Goal: Task Accomplishment & Management: Manage account settings

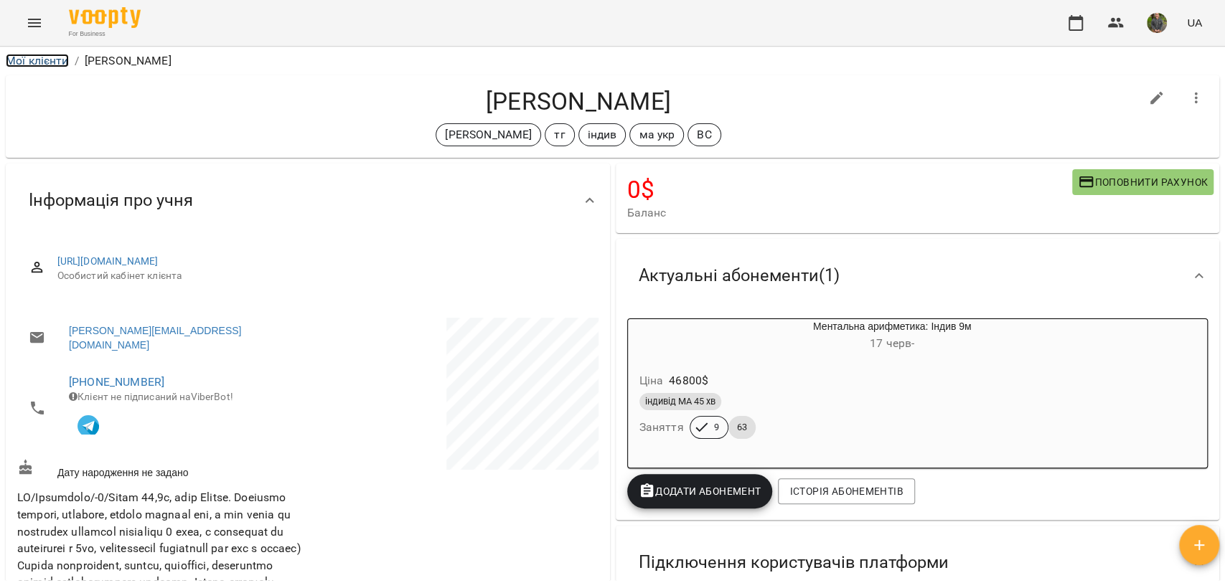
click at [54, 64] on link "Мої клієнти" at bounding box center [37, 61] width 63 height 14
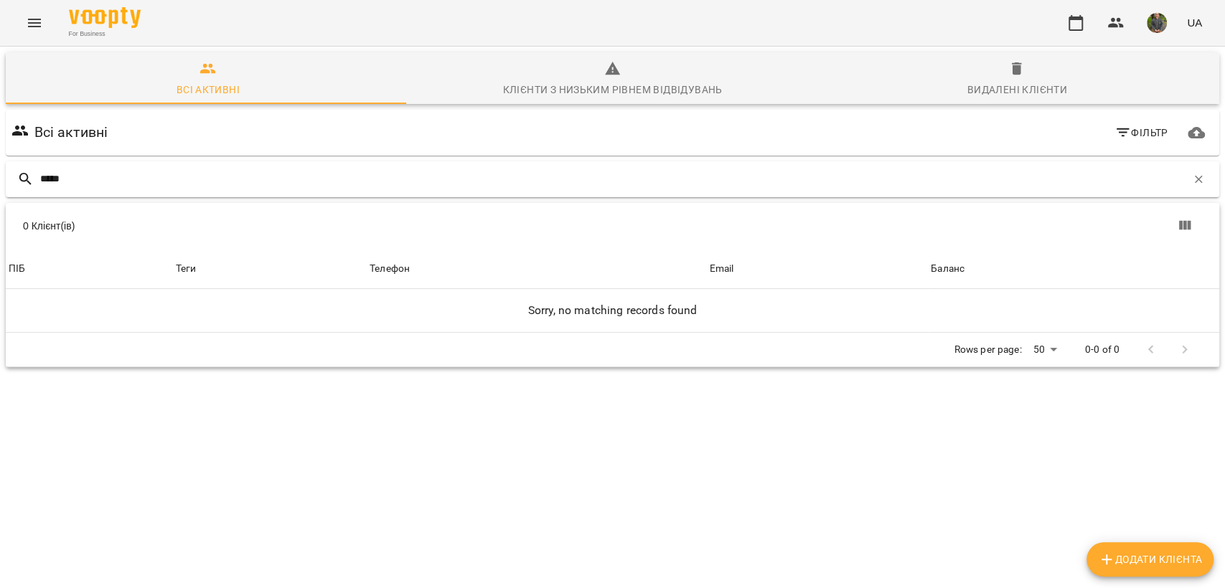
drag, startPoint x: 108, startPoint y: 187, endPoint x: 7, endPoint y: 193, distance: 101.4
click at [7, 193] on div "*****" at bounding box center [612, 179] width 1213 height 36
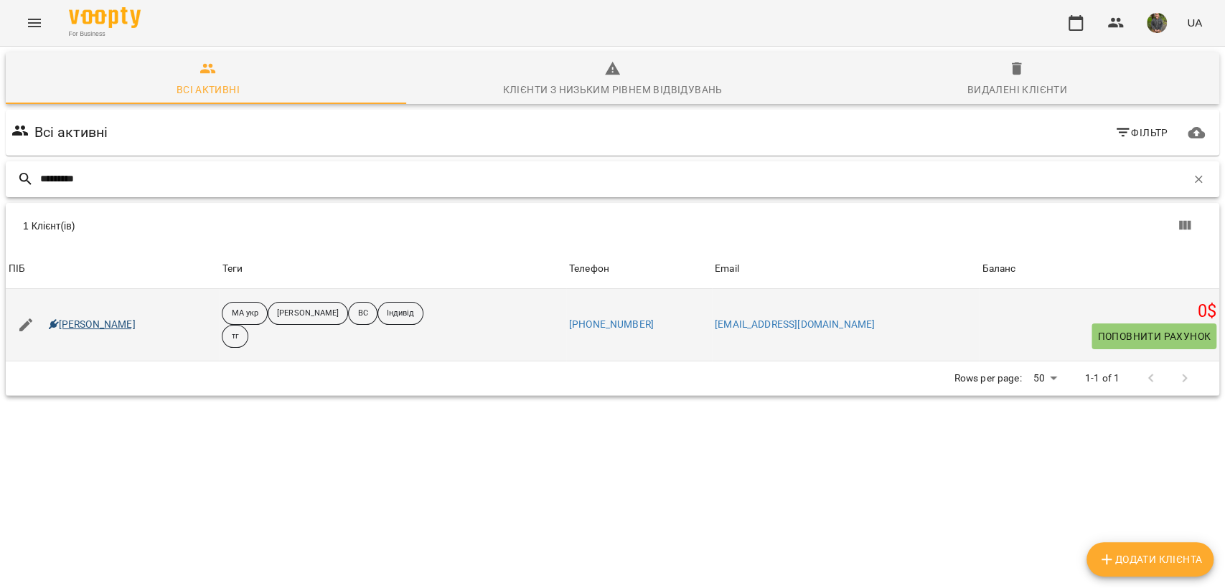
type input "********"
click at [121, 325] on link "[PERSON_NAME]" at bounding box center [92, 325] width 87 height 14
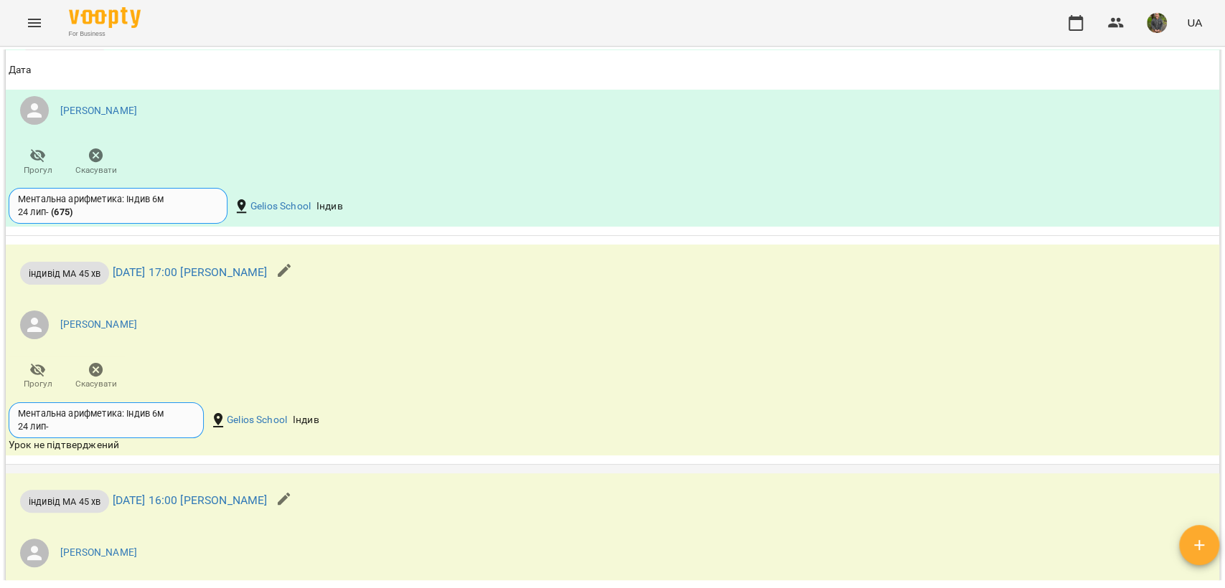
scroll to position [1993, 0]
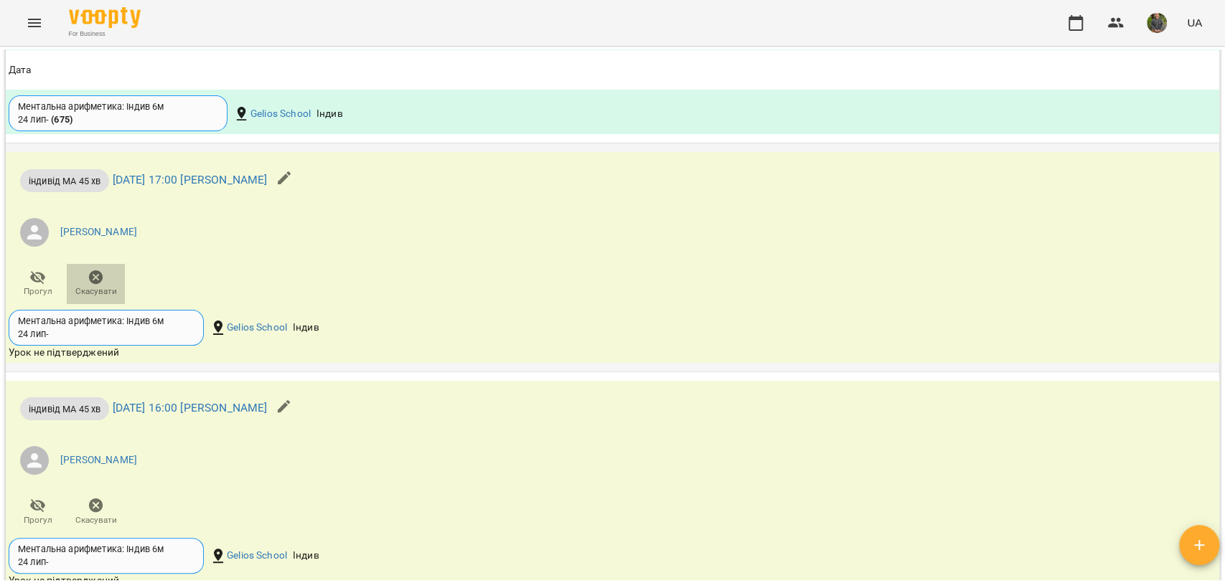
click at [98, 298] on span "Скасувати" at bounding box center [96, 292] width 42 height 12
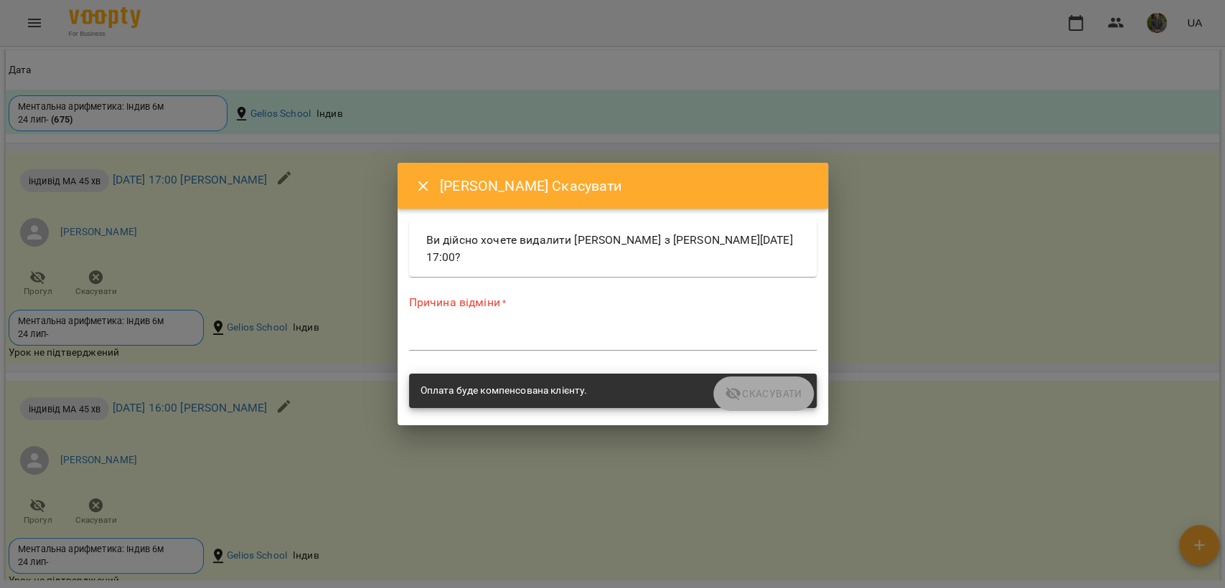
drag, startPoint x: 240, startPoint y: 385, endPoint x: 314, endPoint y: 377, distance: 73.6
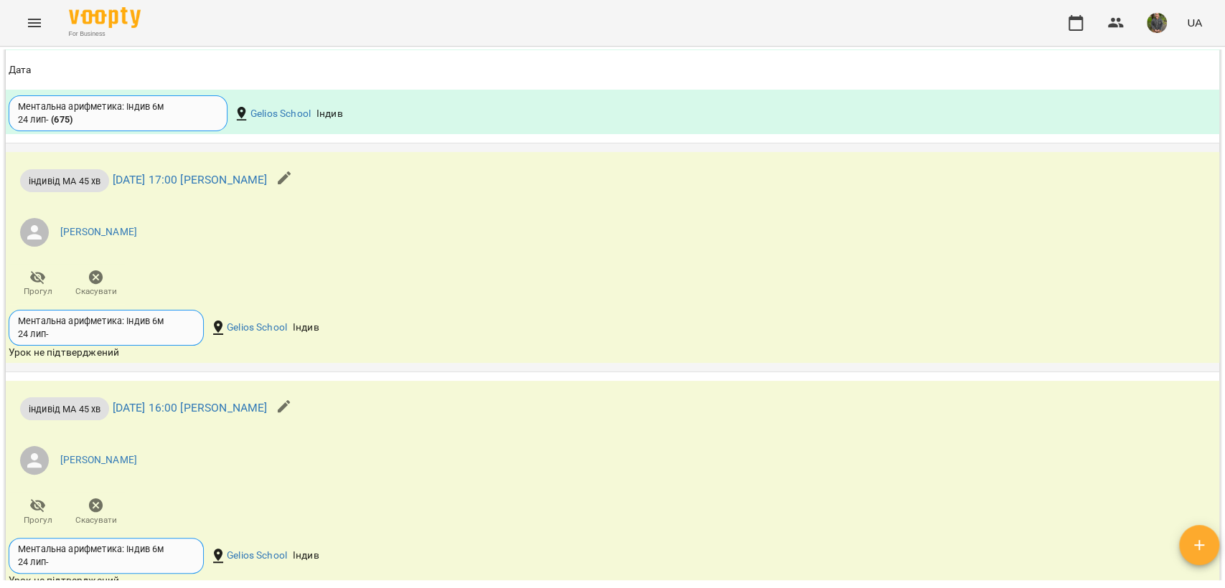
drag, startPoint x: 385, startPoint y: 357, endPoint x: 409, endPoint y: 348, distance: 25.4
click at [396, 307] on div "індивід МА 45 хв [DATE] 17:00 [PERSON_NAME] [PERSON_NAME]" at bounding box center [410, 229] width 809 height 155
click at [80, 298] on span "Скасувати" at bounding box center [96, 292] width 42 height 12
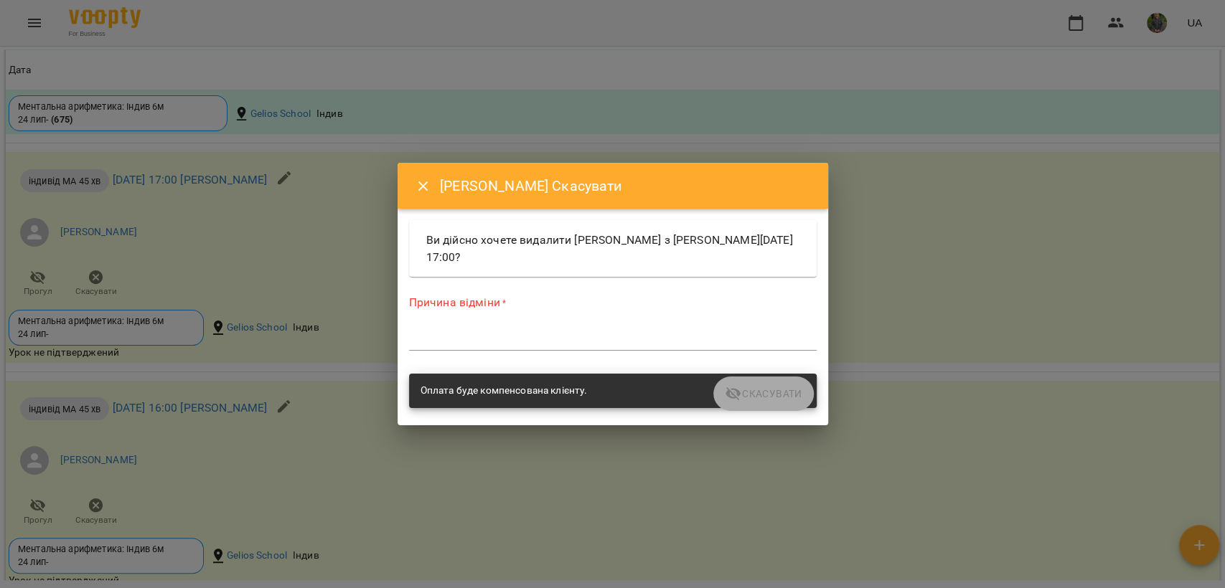
click at [533, 334] on textarea at bounding box center [613, 339] width 408 height 14
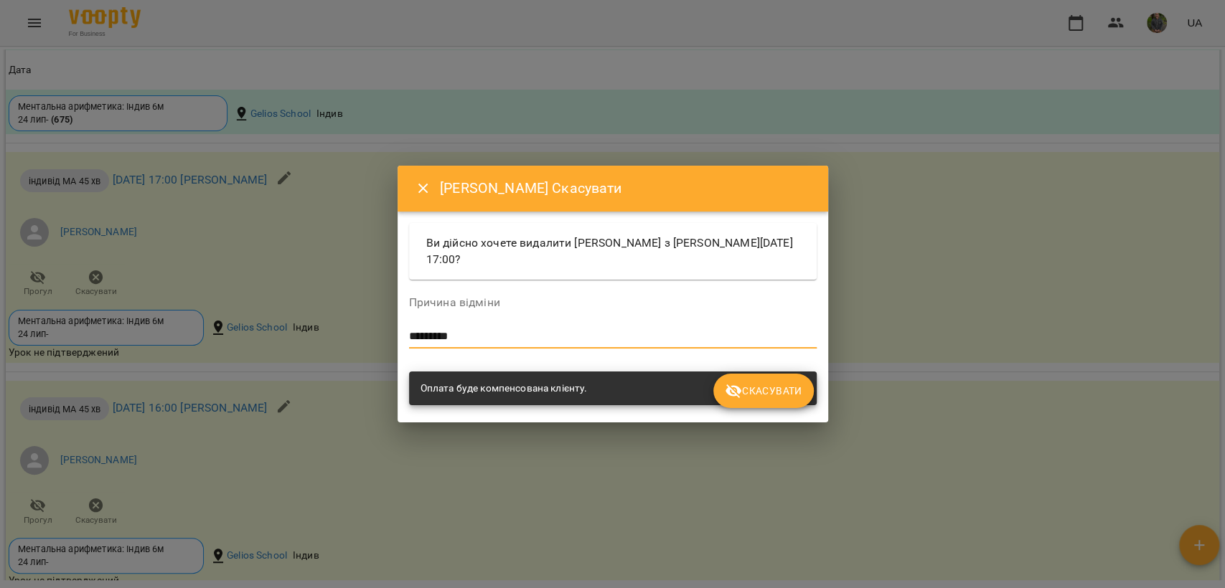
type textarea "*********"
click at [764, 389] on span "Скасувати" at bounding box center [763, 390] width 77 height 17
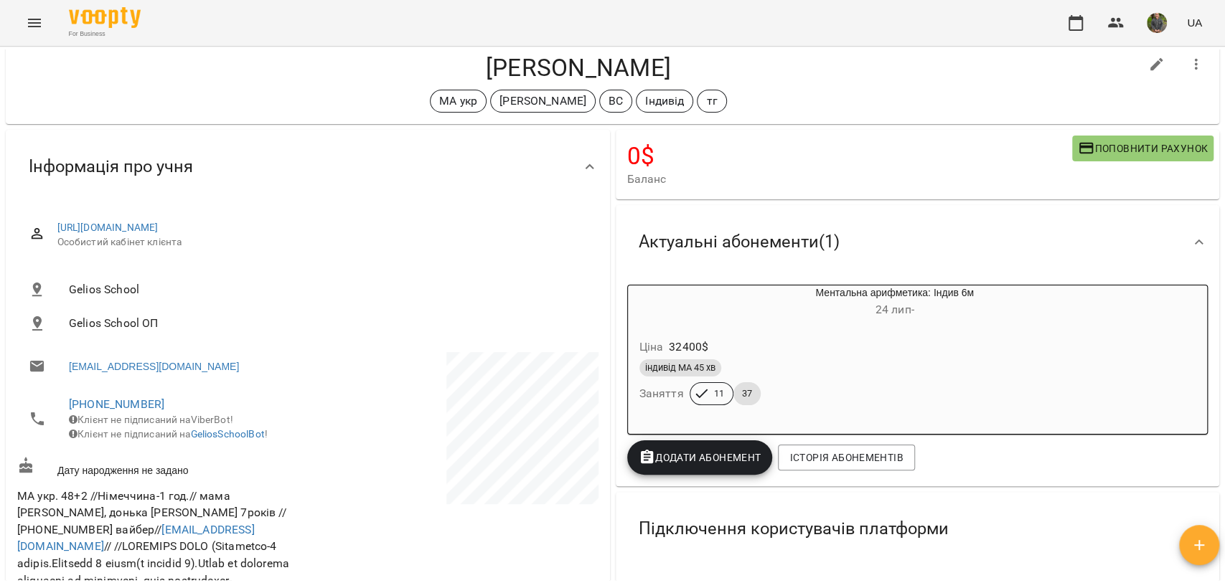
scroll to position [0, 0]
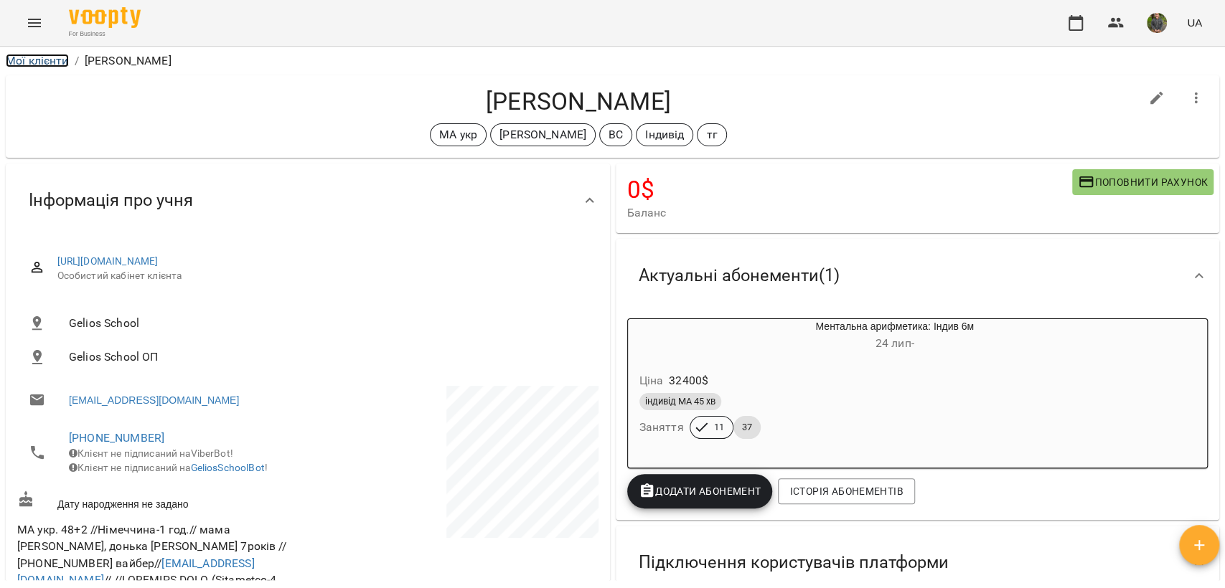
click at [44, 54] on link "Мої клієнти" at bounding box center [37, 61] width 63 height 14
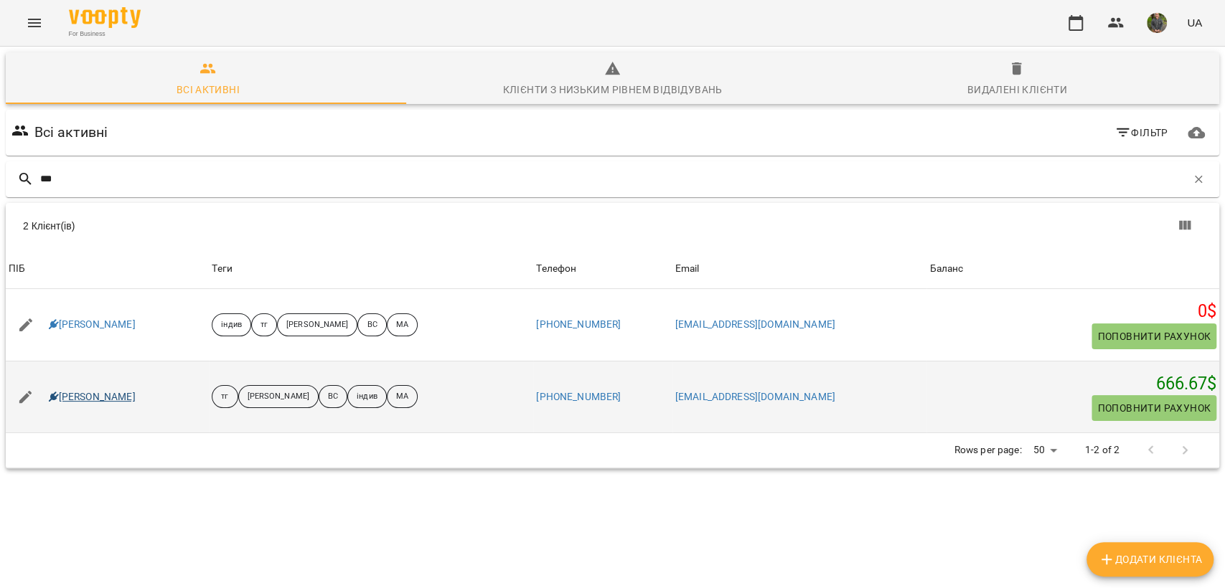
type input "***"
click at [75, 400] on link "[PERSON_NAME]" at bounding box center [92, 397] width 87 height 14
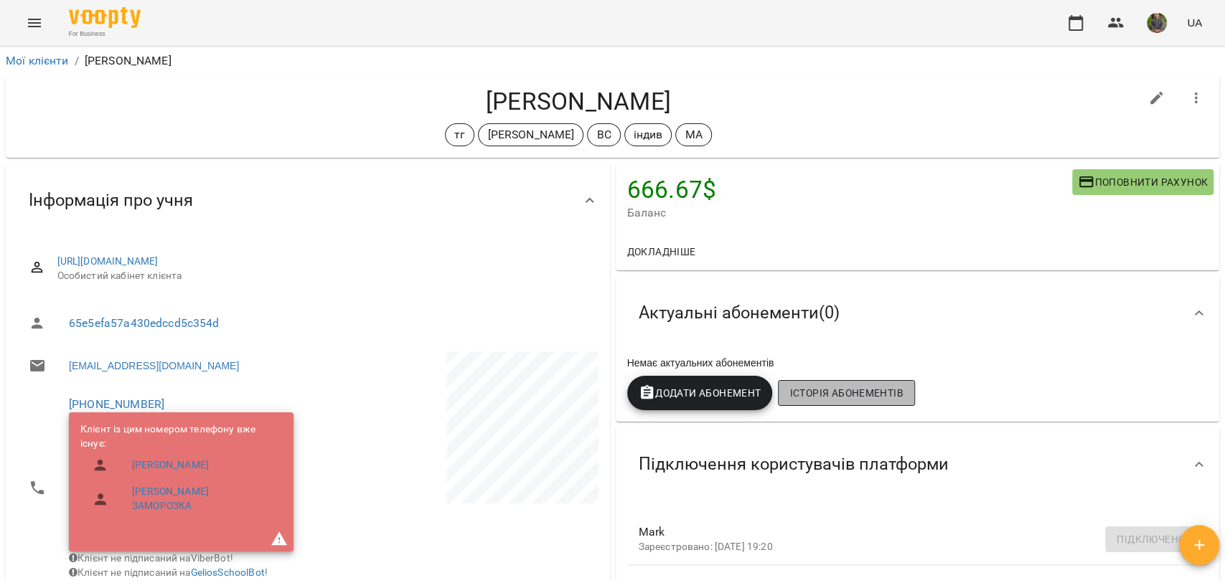
click at [811, 397] on span "Історія абонементів" at bounding box center [845, 393] width 113 height 17
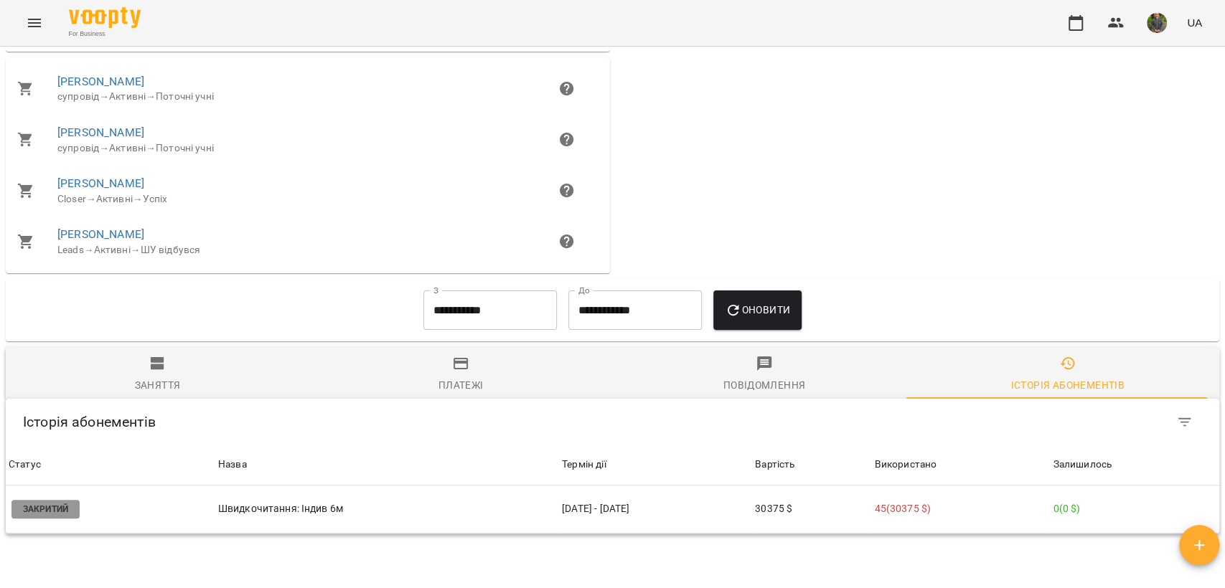
scroll to position [1172, 0]
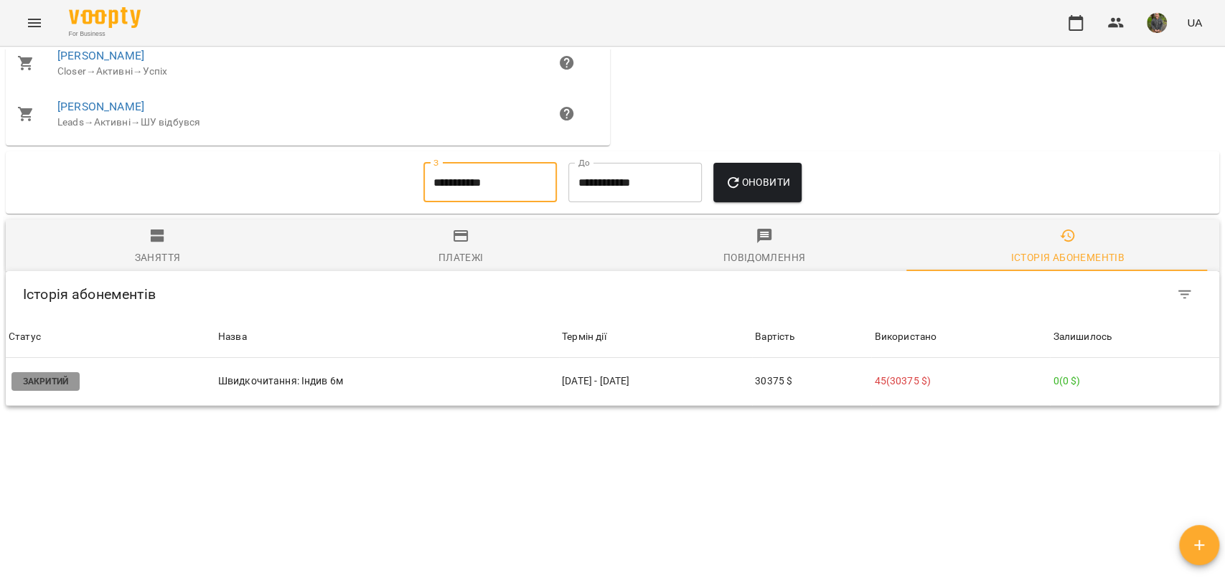
drag, startPoint x: 448, startPoint y: 133, endPoint x: 429, endPoint y: 244, distance: 112.1
click at [431, 243] on div "Мої клієнти / [PERSON_NAME] [PERSON_NAME] тг [PERSON_NAME] ВС індив МА 666.67 $…" at bounding box center [612, 315] width 1219 height 531
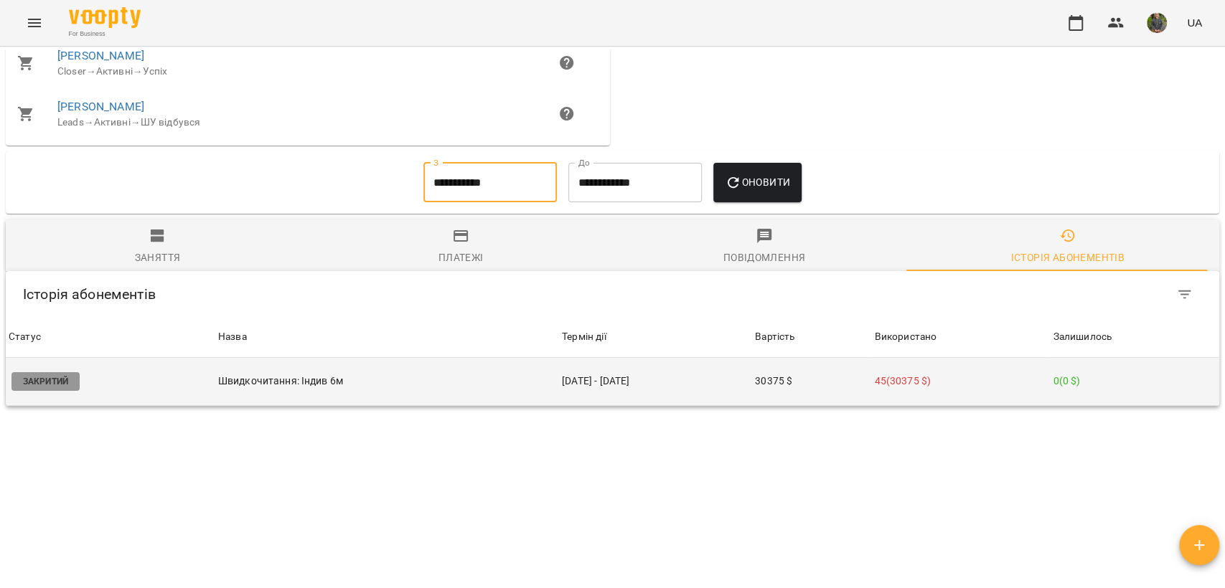
click at [383, 358] on td "Швидкочитання: Індив 6м" at bounding box center [387, 382] width 344 height 48
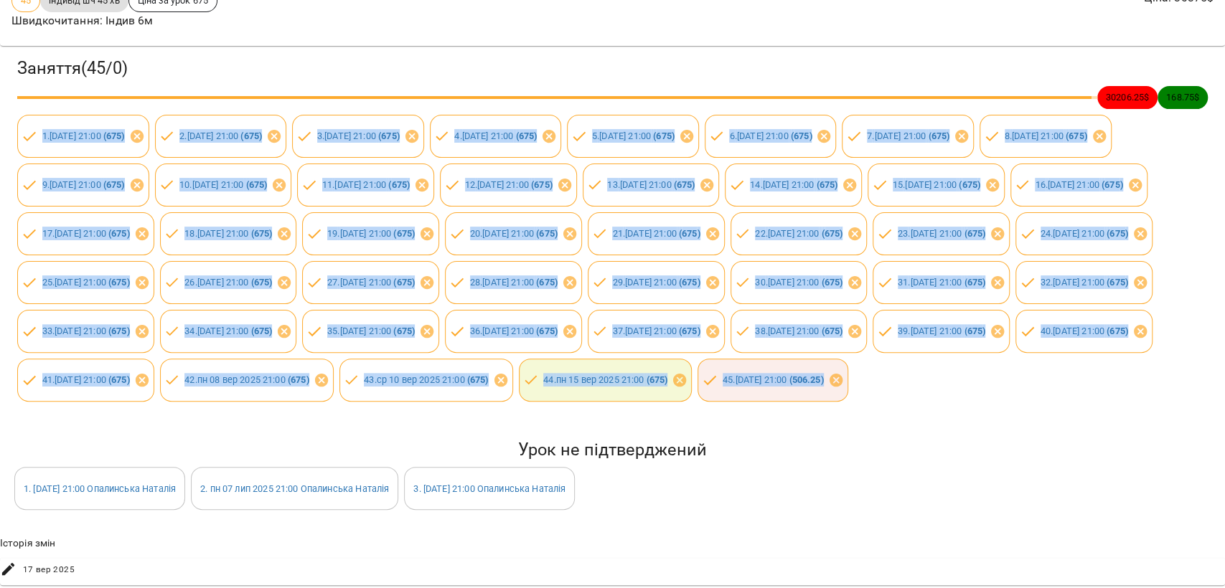
scroll to position [247, 0]
drag, startPoint x: 42, startPoint y: 184, endPoint x: 565, endPoint y: 387, distance: 560.4
click at [565, 387] on div "Заняття ( 45 / 0 ) 30206.25 $ 168.75 $ 1 . [DATE] 21:00 ( 675 ) 2 . [DATE] 21:0…" at bounding box center [612, 229] width 1231 height 372
copy div "1 . lo 64 ips 7668 81:88 ( 039 ) 5 . do 80 sita 0057 11:50 ( 108 ) 7 . co 11 ad…"
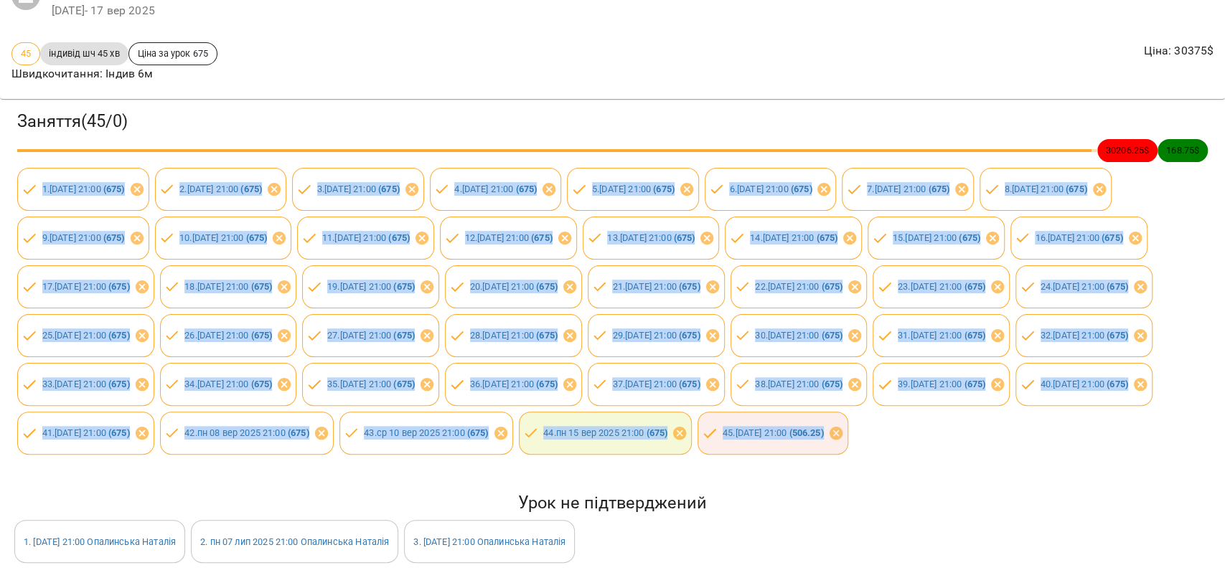
scroll to position [0, 0]
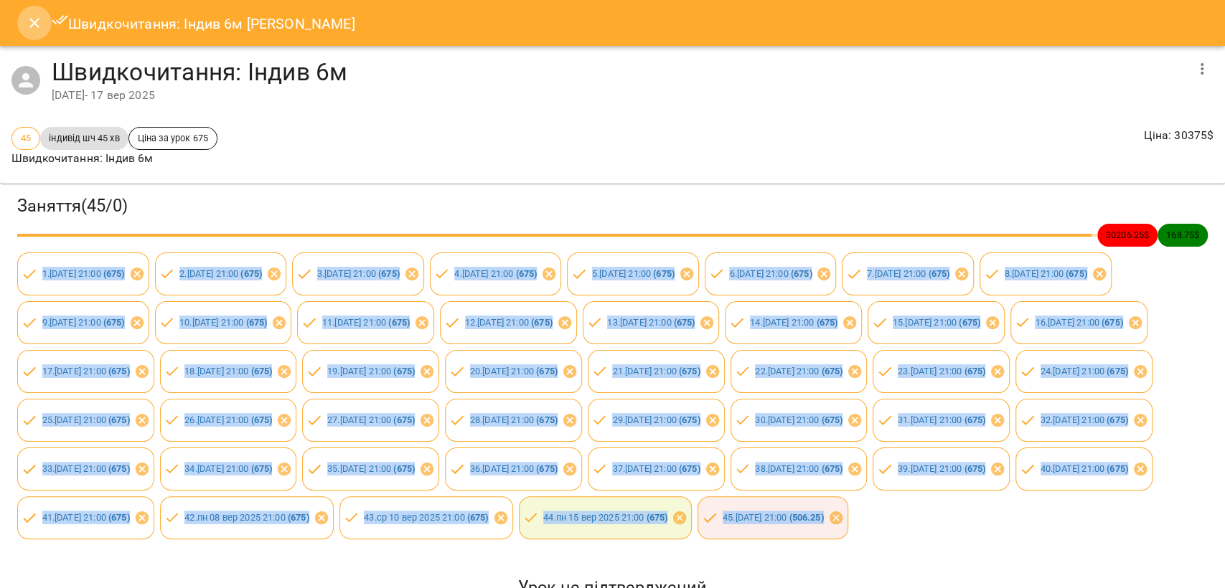
click at [23, 28] on button "Close" at bounding box center [34, 23] width 34 height 34
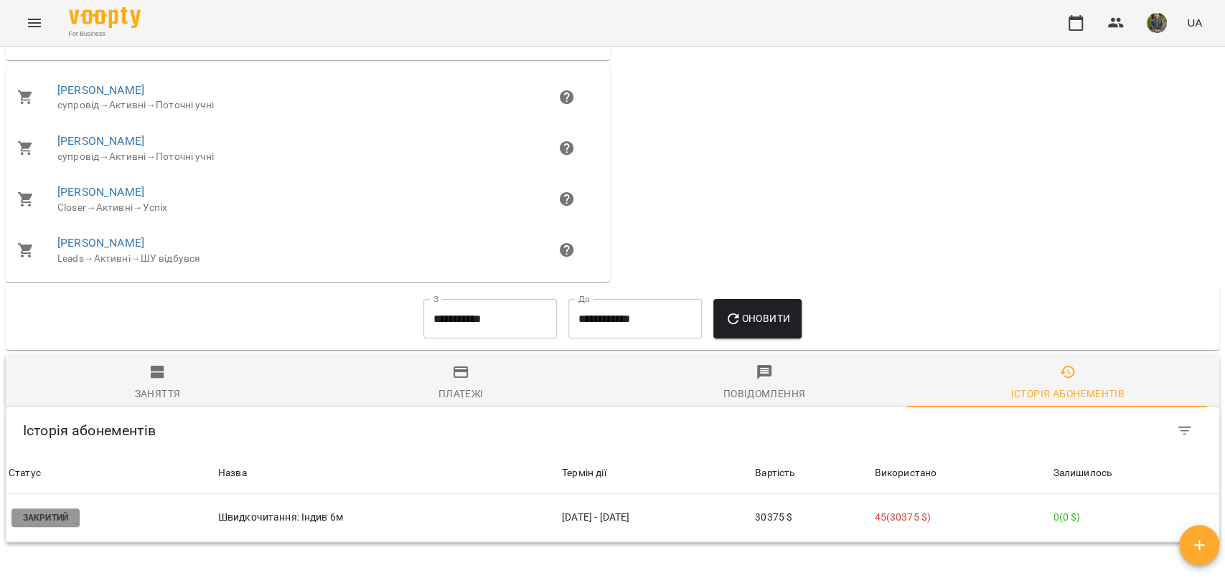
scroll to position [1172, 0]
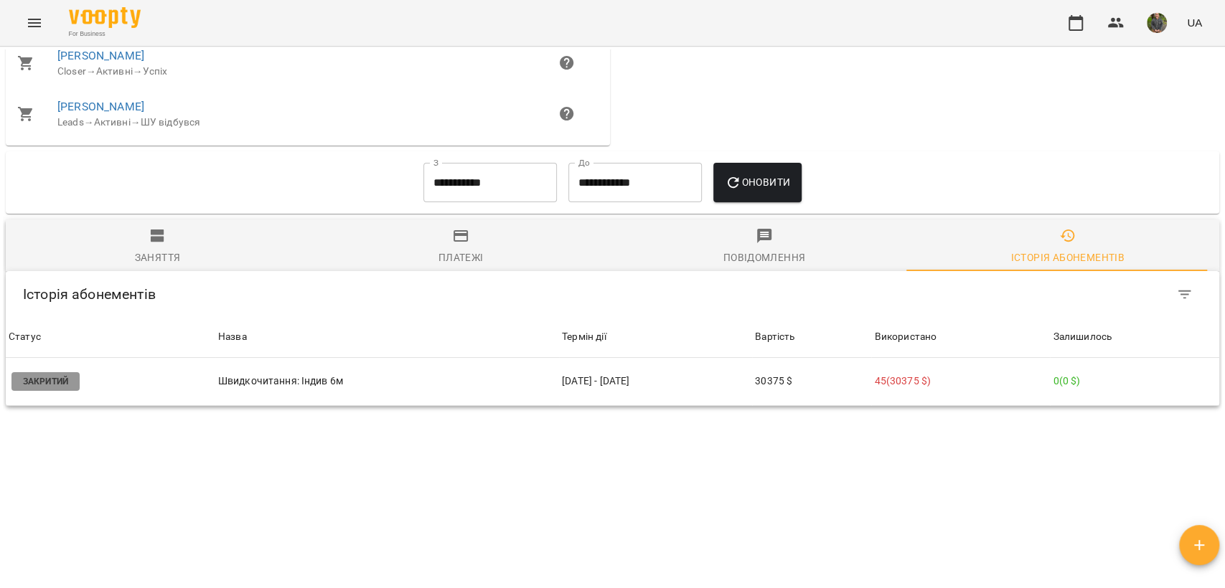
drag, startPoint x: 449, startPoint y: 109, endPoint x: 451, endPoint y: 121, distance: 11.6
click at [449, 157] on div "**********" at bounding box center [490, 183] width 145 height 52
click at [456, 163] on input "**********" at bounding box center [489, 183] width 133 height 40
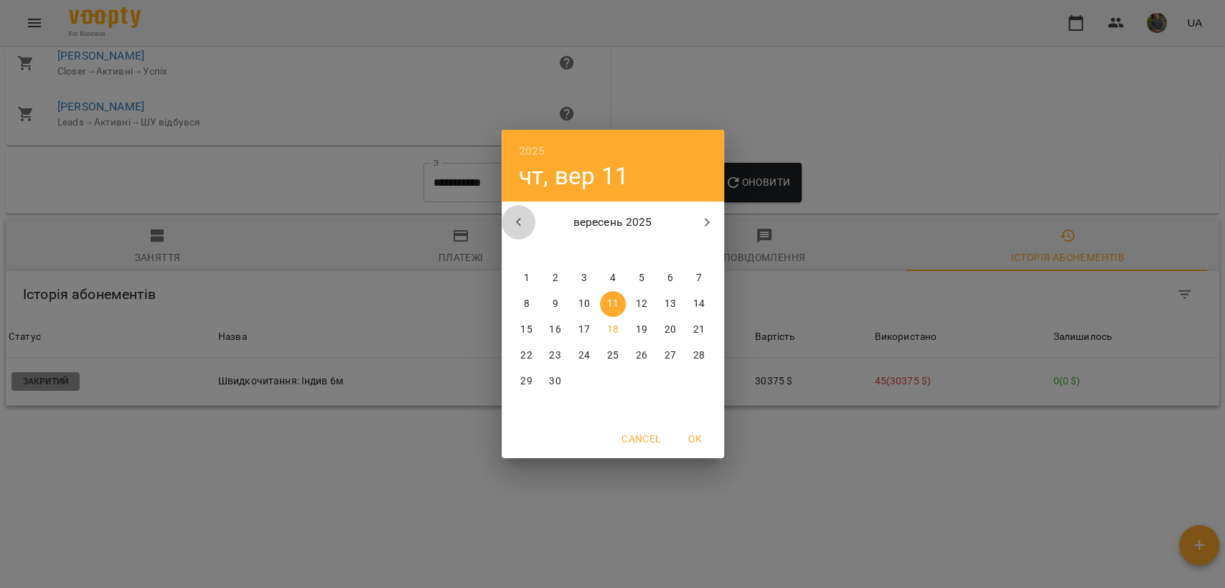
click at [526, 207] on button "button" at bounding box center [519, 222] width 34 height 34
drag, startPoint x: 484, startPoint y: 210, endPoint x: 500, endPoint y: 212, distance: 16.6
click at [486, 210] on div "2025 чт, вер [DATE] вт ср чт пт сб нд 30 1 2 3 4 5 6 7 8 9 10 11 12 13 14 15 16…" at bounding box center [612, 294] width 1225 height 588
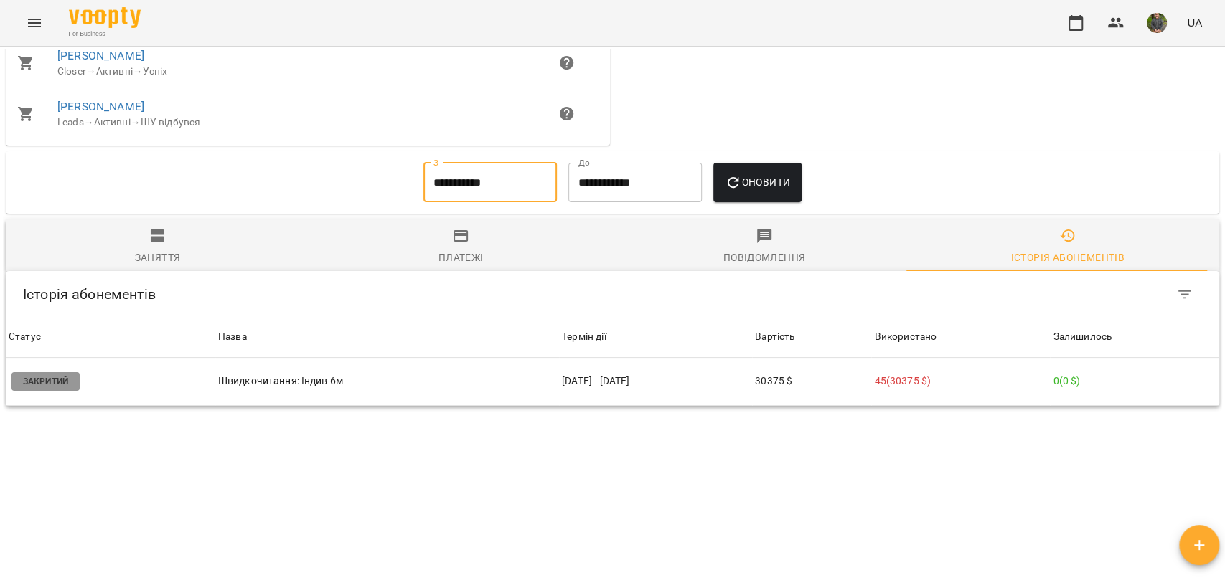
click at [494, 163] on input "**********" at bounding box center [489, 183] width 133 height 40
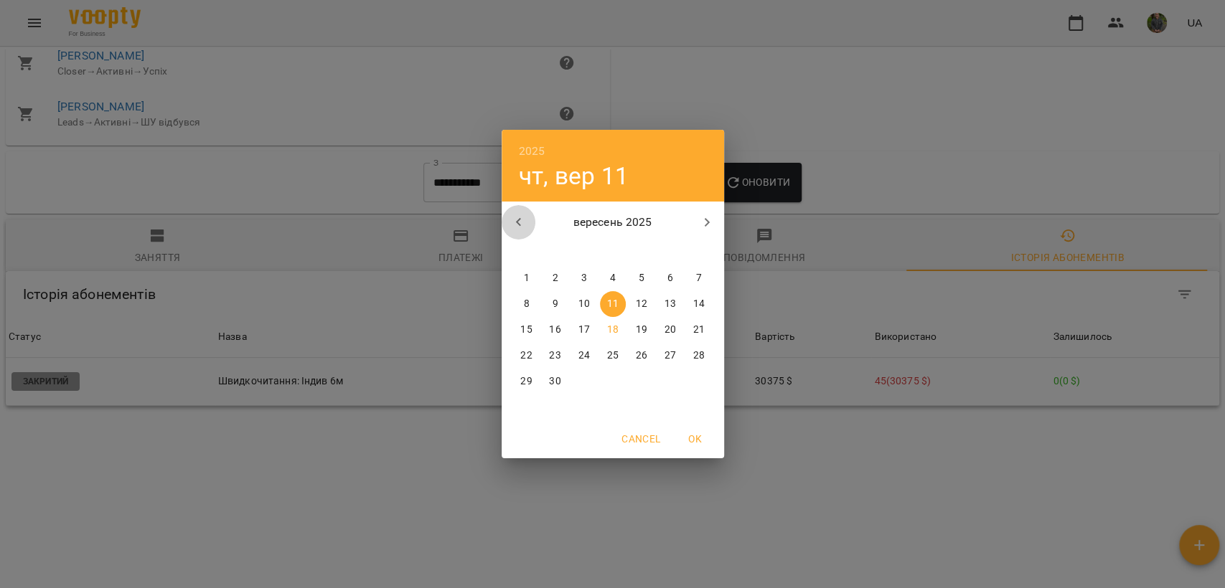
click at [517, 217] on icon "button" at bounding box center [518, 222] width 17 height 17
click at [517, 216] on icon "button" at bounding box center [518, 222] width 17 height 17
click at [699, 281] on p "1" at bounding box center [698, 278] width 6 height 14
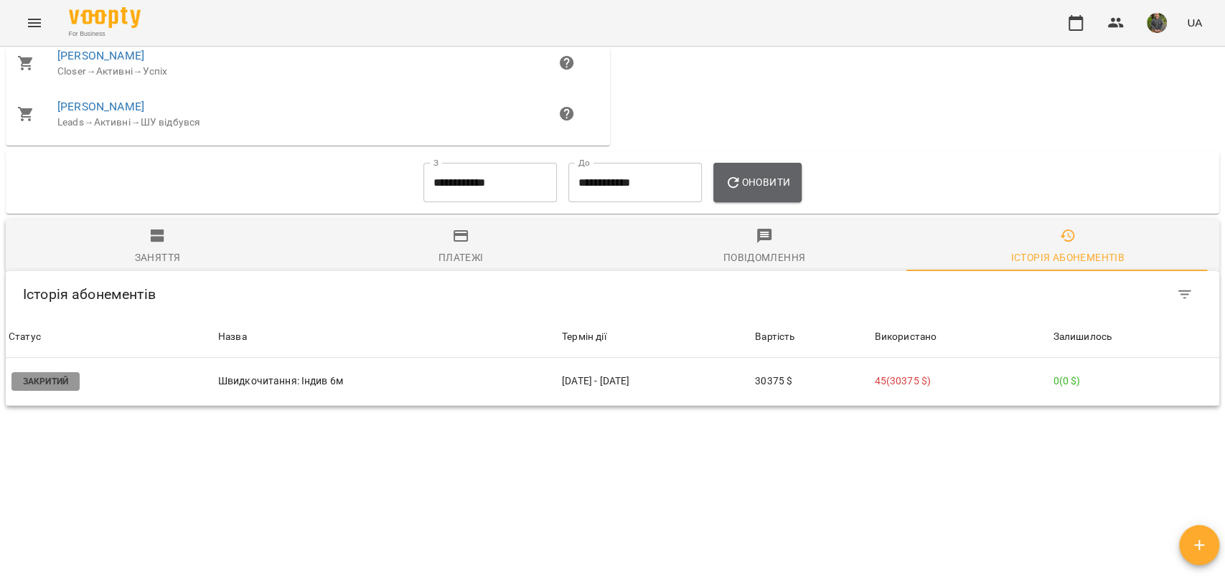
click at [732, 174] on icon "button" at bounding box center [733, 182] width 17 height 17
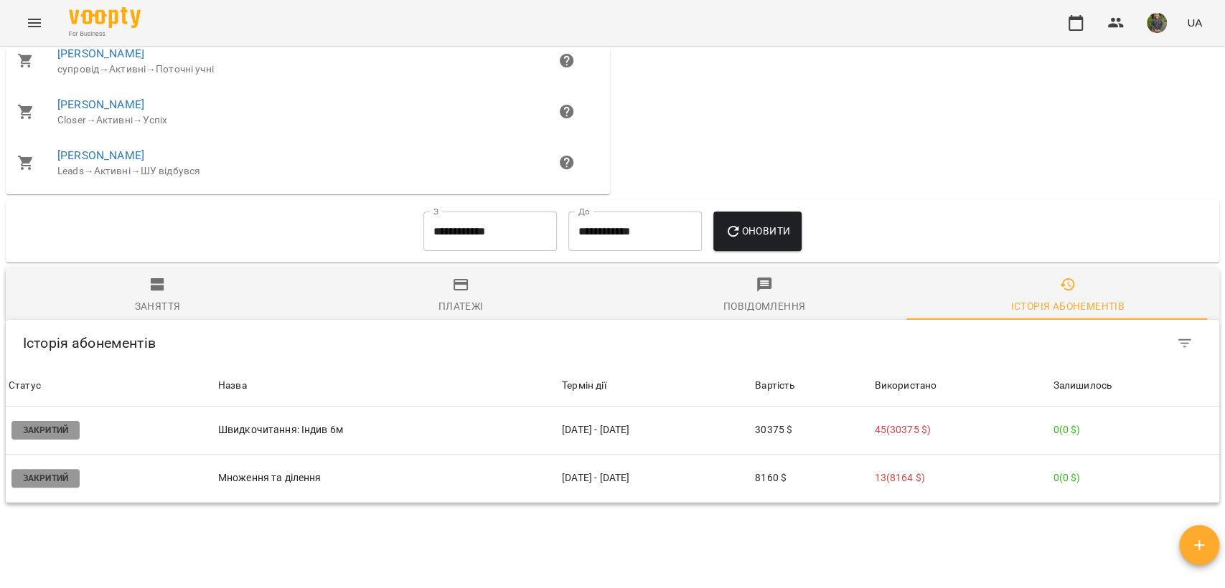
scroll to position [901, 0]
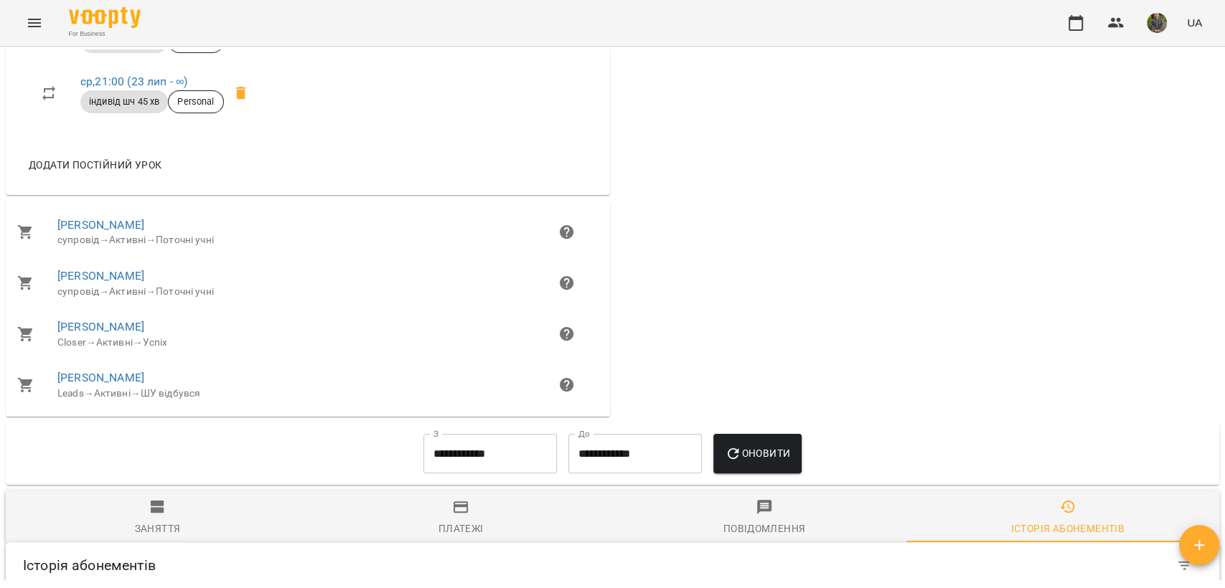
click at [446, 434] on input "**********" at bounding box center [489, 454] width 133 height 40
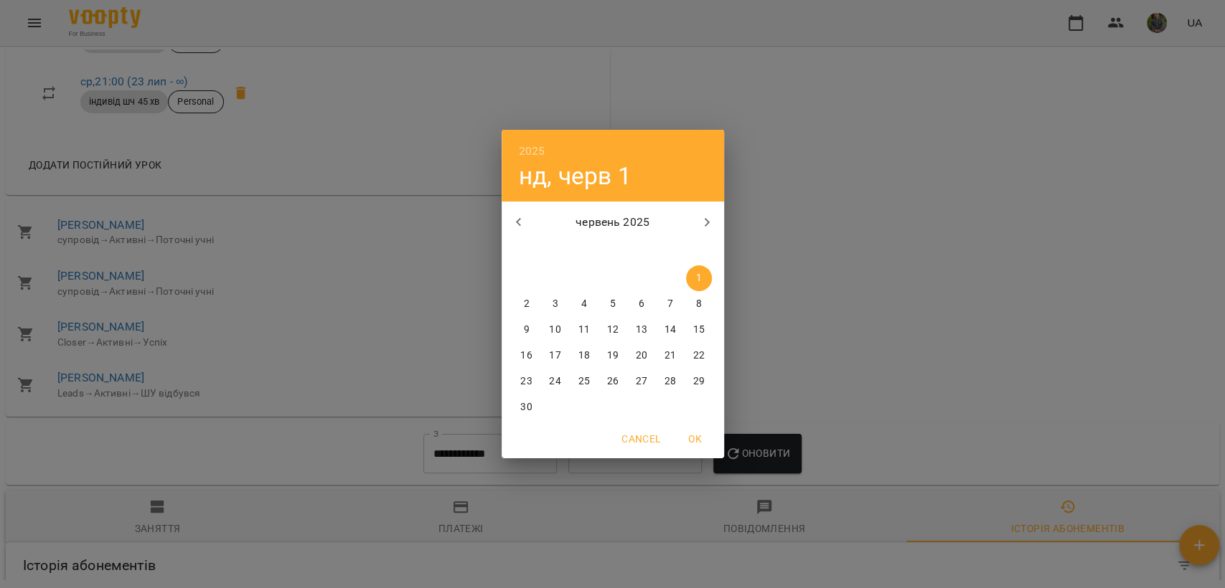
drag, startPoint x: 557, startPoint y: 213, endPoint x: 534, endPoint y: 218, distance: 23.5
click at [548, 215] on div "червень 2025" at bounding box center [613, 222] width 222 height 34
click at [533, 218] on button "button" at bounding box center [519, 222] width 34 height 34
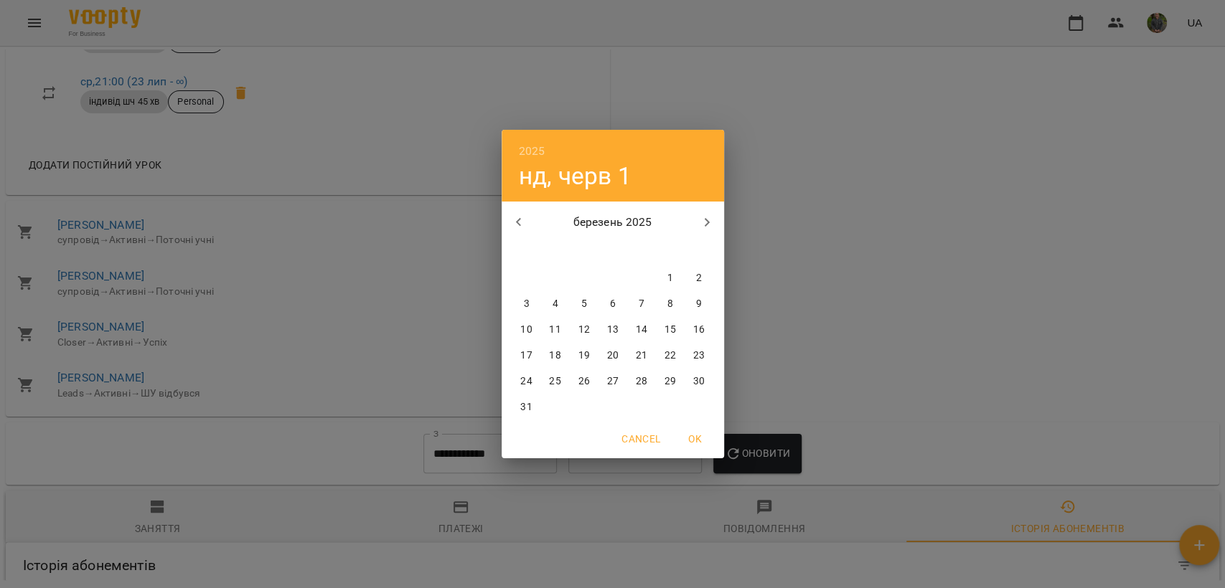
click at [533, 218] on button "button" at bounding box center [519, 222] width 34 height 34
click at [580, 281] on span "1" at bounding box center [584, 278] width 26 height 14
type input "**********"
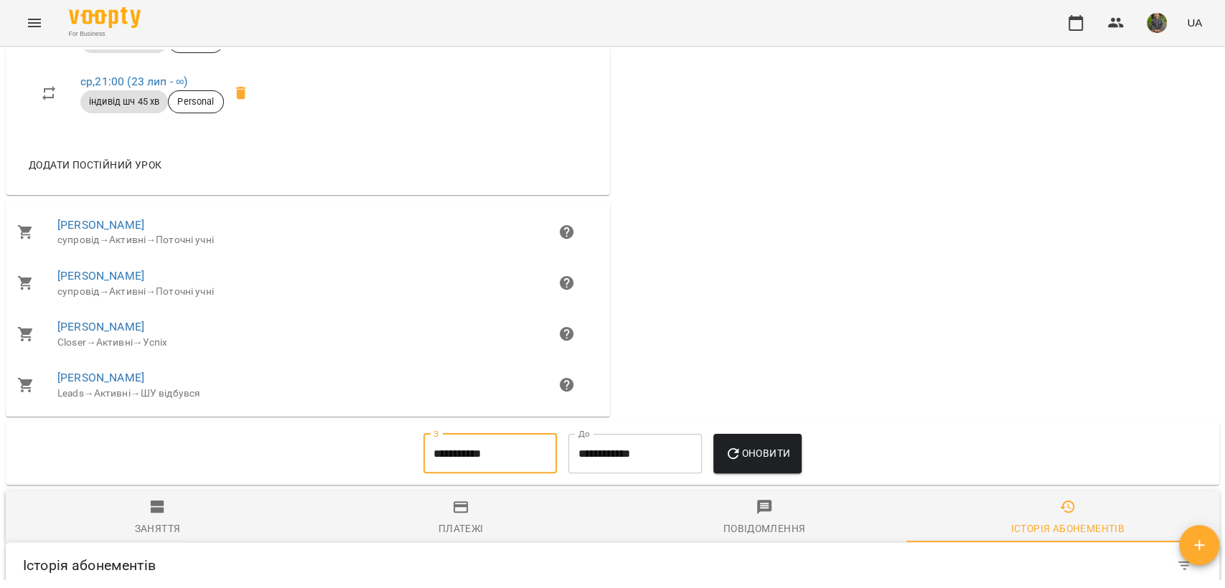
click at [763, 445] on span "Оновити" at bounding box center [757, 453] width 65 height 17
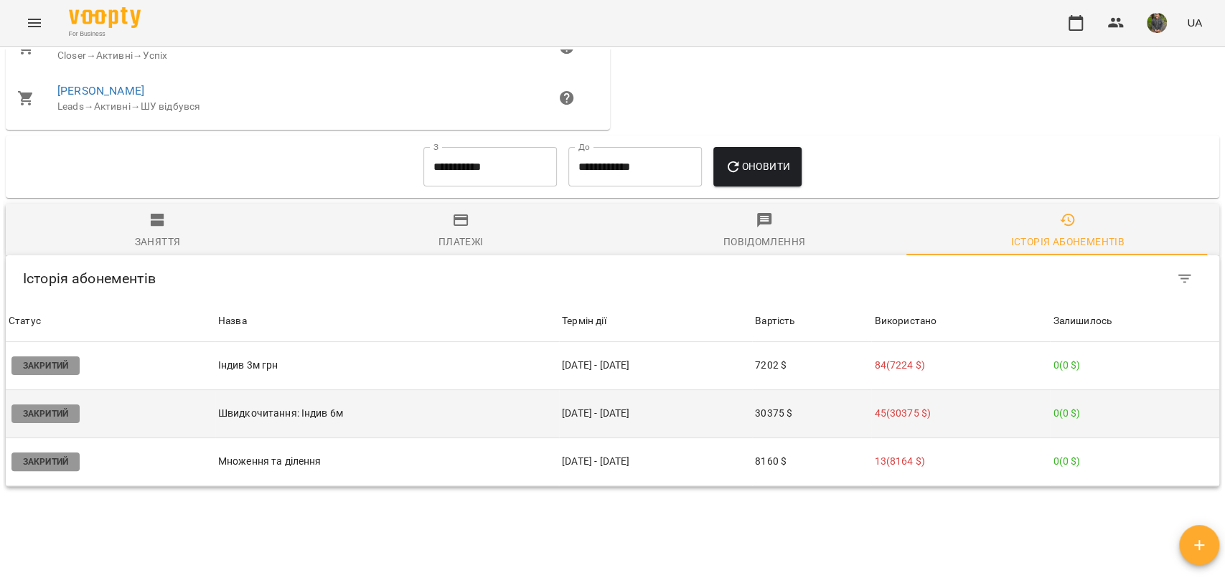
scroll to position [1269, 0]
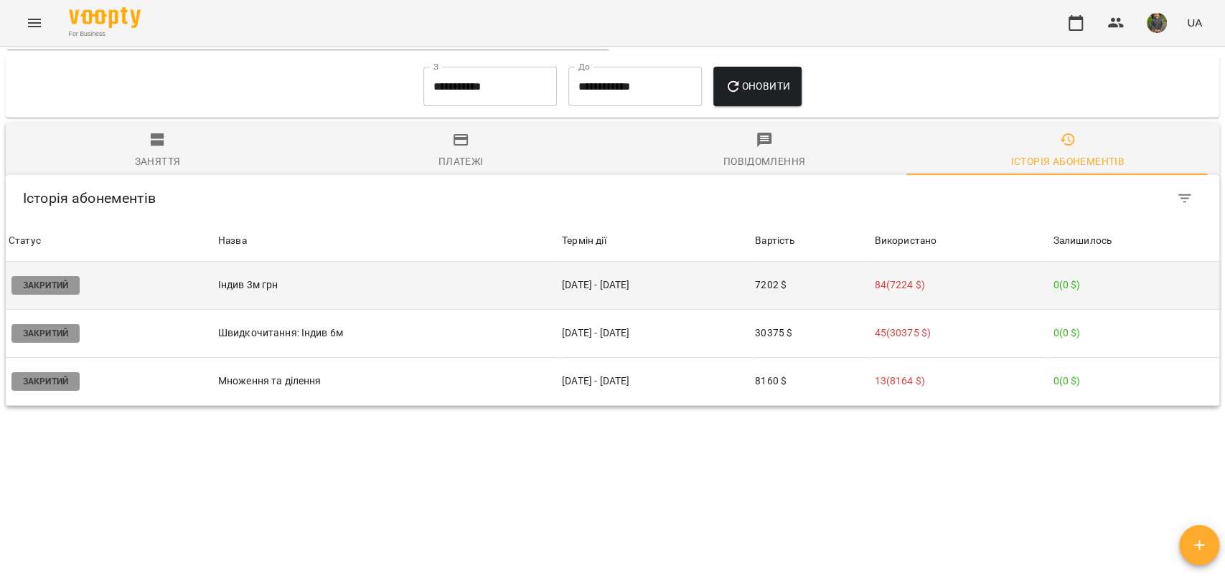
click at [487, 262] on td "Індив 3м грн" at bounding box center [387, 286] width 344 height 48
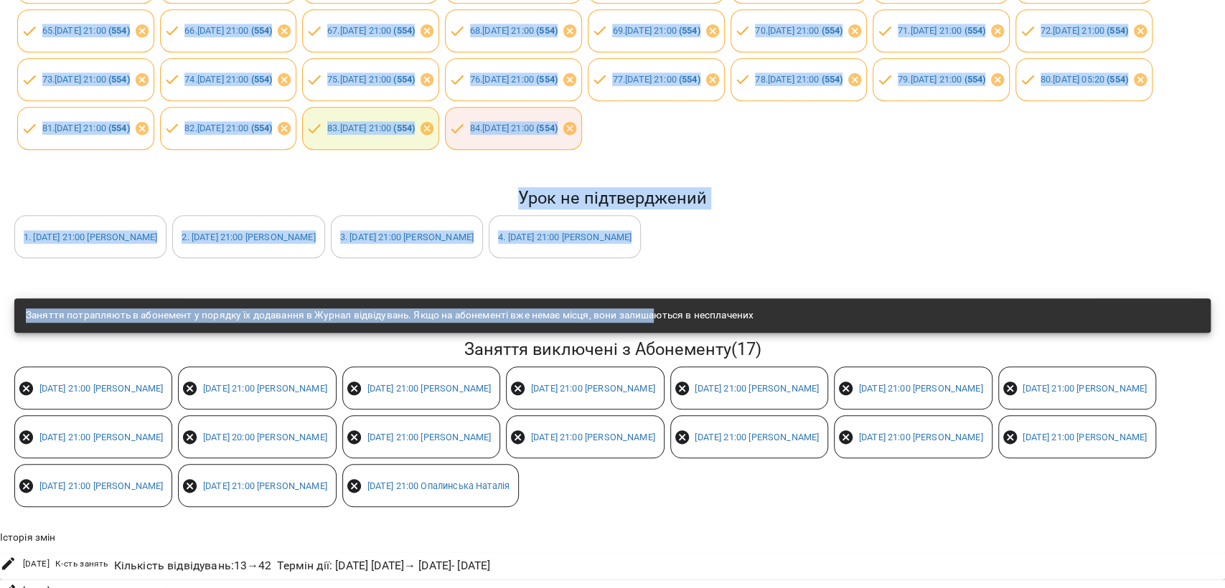
scroll to position [718, 0]
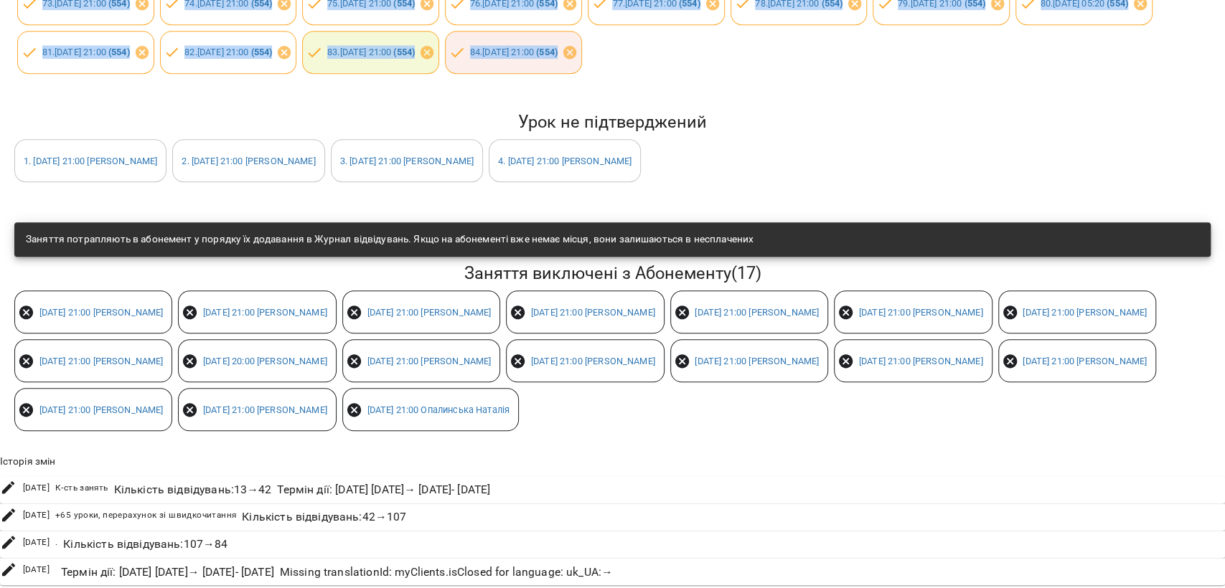
drag, startPoint x: 17, startPoint y: 271, endPoint x: 1121, endPoint y: 202, distance: 1106.4
copy div "8 . lo 67 ipsu 0278 22:53 ( 323 ) 0 . do 68 sita 1917 82:52 ( 637 ) 1 . co 25 a…"
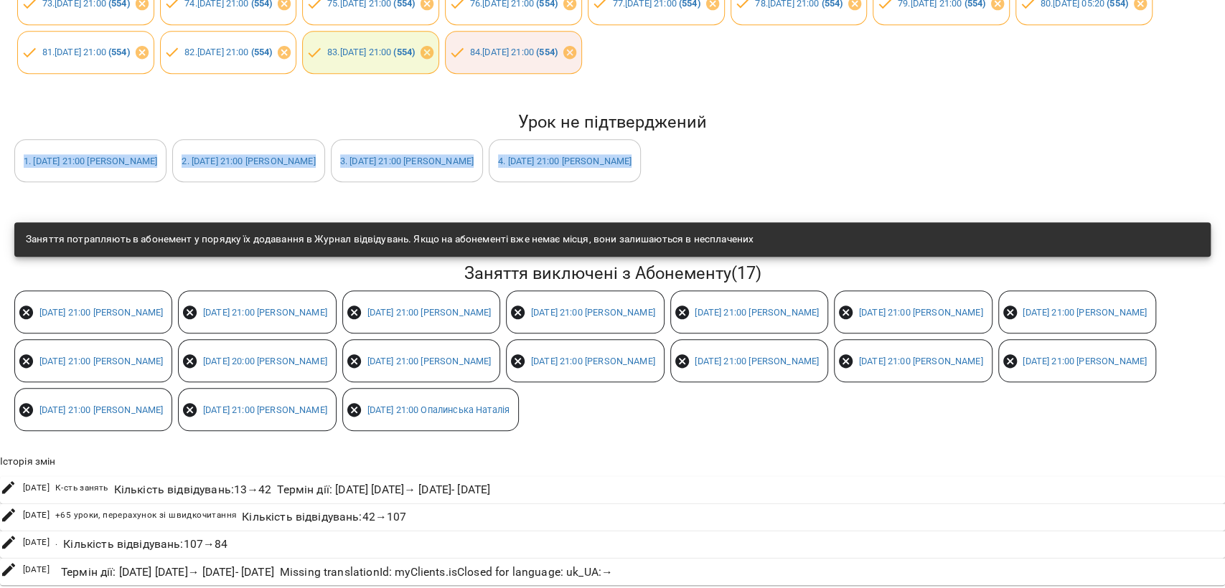
drag, startPoint x: 16, startPoint y: 285, endPoint x: 786, endPoint y: 304, distance: 770.8
click at [786, 185] on div "Урок не підтверджений 1 . [DATE] 21:00 [PERSON_NAME] 2 . [DATE] 21:00 [PERSON_N…" at bounding box center [612, 146] width 1202 height 77
copy div "1 . [DATE] 21:00 [PERSON_NAME] 2 . [DATE] 21:00 [PERSON_NAME] 3 . [DATE] 21:00 …"
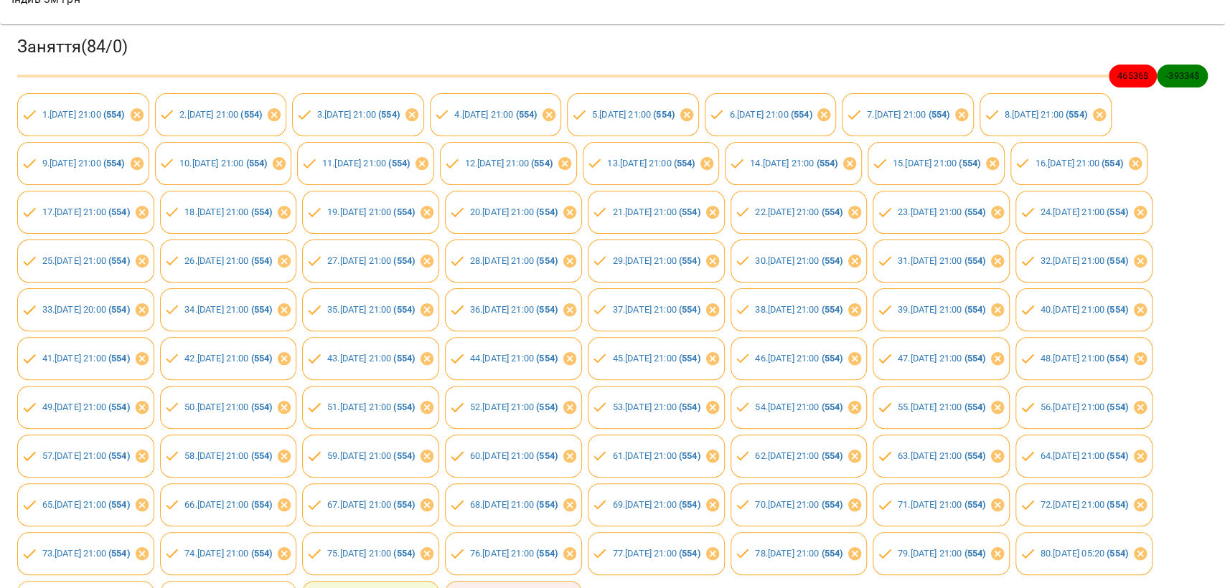
scroll to position [0, 0]
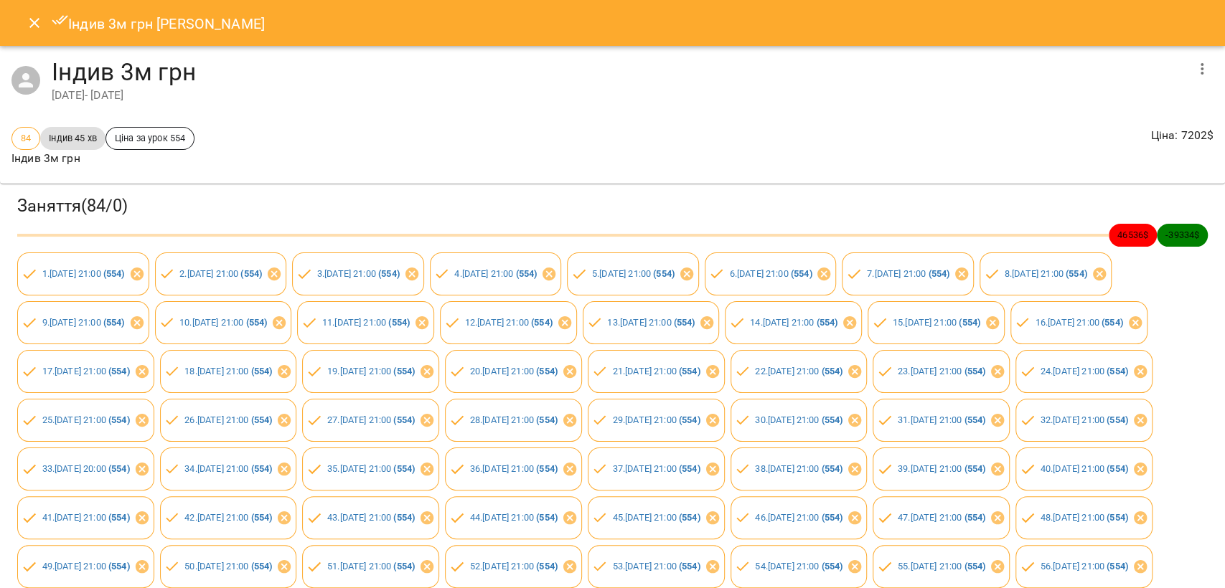
click at [20, 31] on button "Close" at bounding box center [34, 23] width 34 height 34
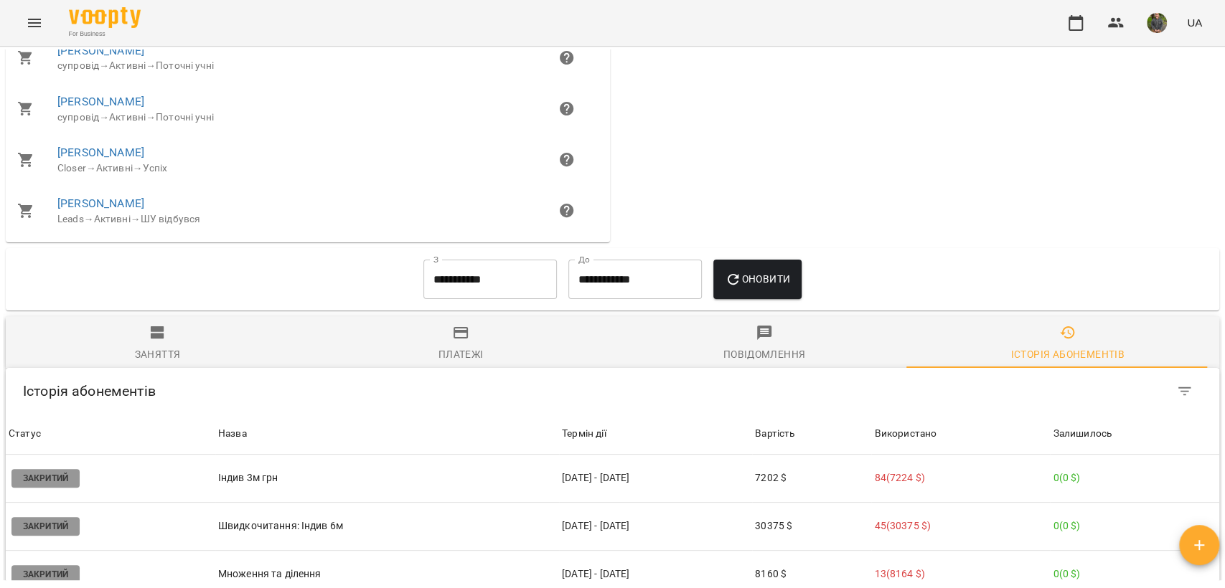
scroll to position [1197, 0]
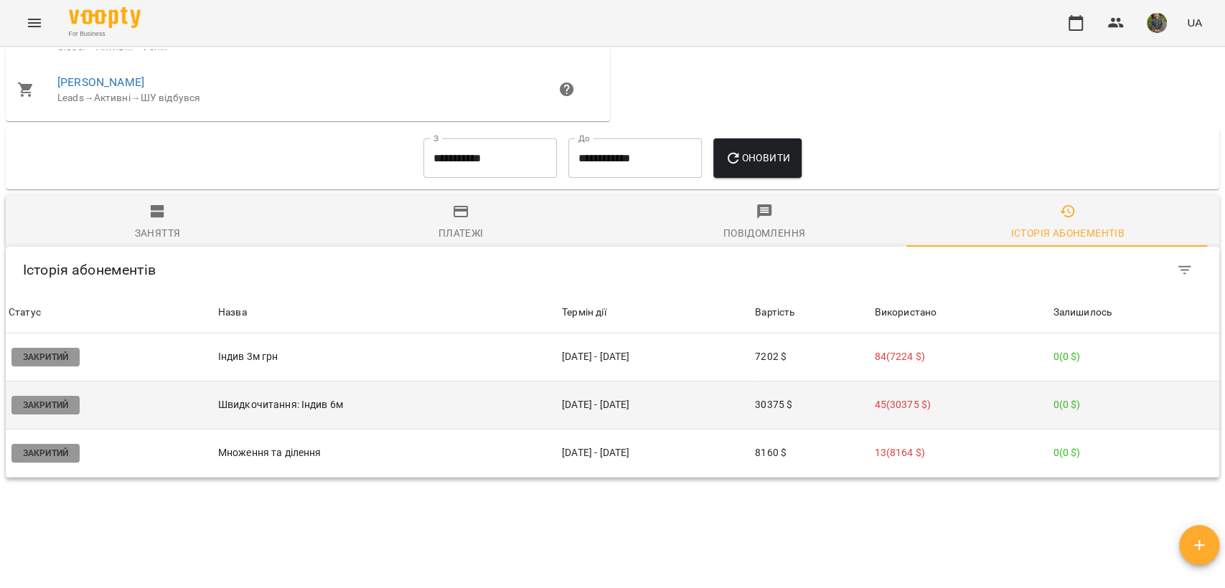
click at [303, 397] on p "Швидкочитання: Індив 6м" at bounding box center [387, 404] width 338 height 15
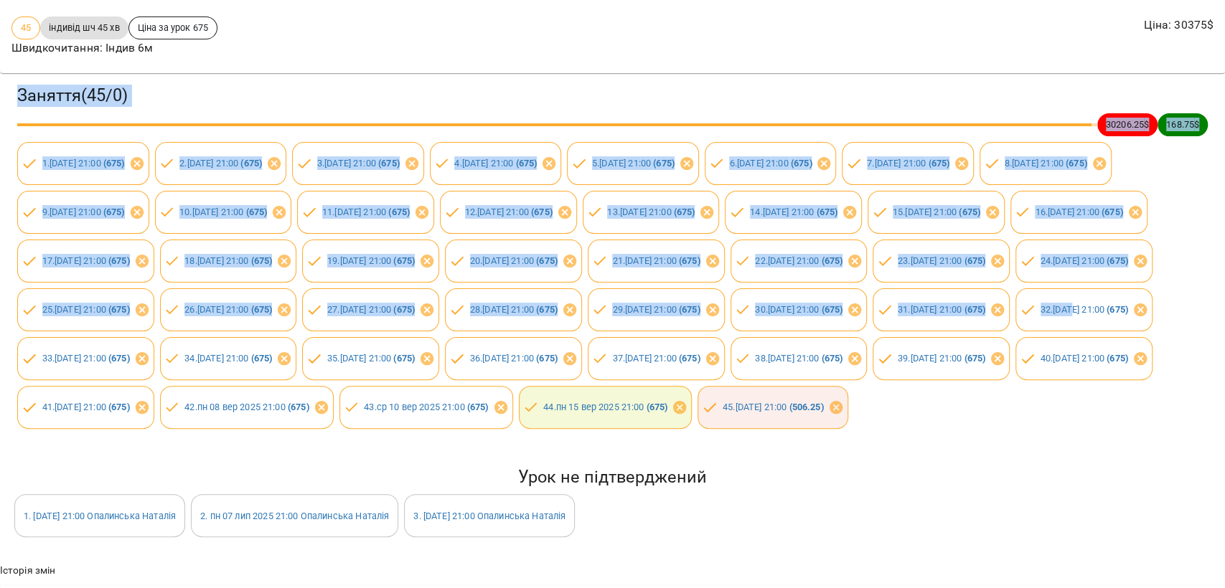
scroll to position [247, 0]
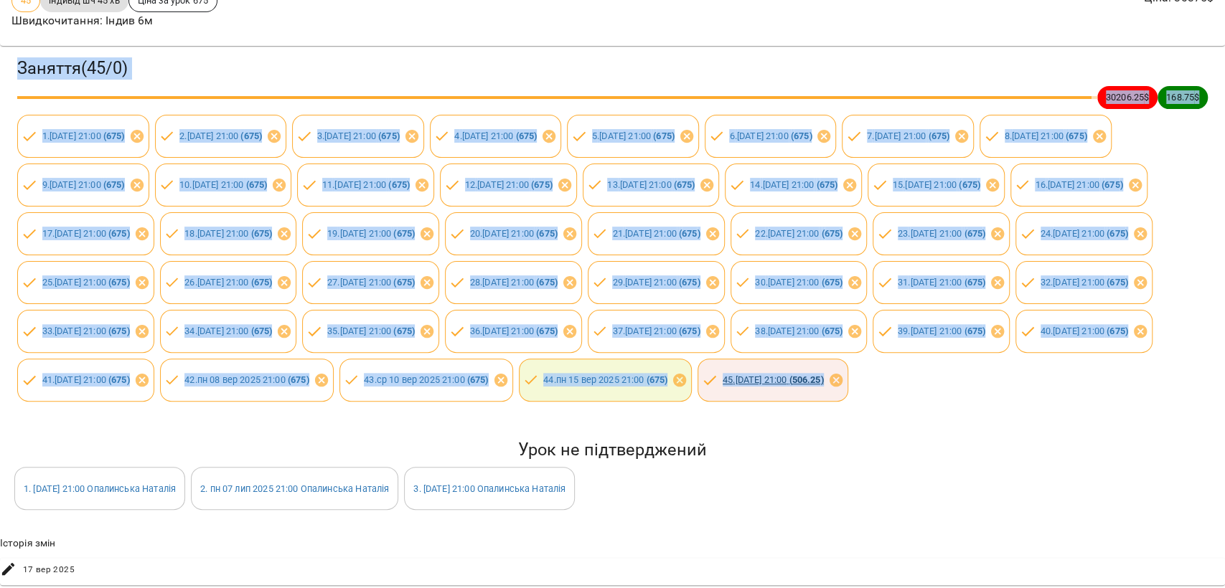
drag, startPoint x: 14, startPoint y: 208, endPoint x: 540, endPoint y: 372, distance: 551.0
click at [552, 375] on div "Заняття ( 45 / 0 ) 30206.25 $ 168.75 $ 1 . [DATE] 21:00 ( 675 ) 2 . [DATE] 21:0…" at bounding box center [612, 229] width 1231 height 372
copy div "Loremip ( 02 / 3 ) 90019.61 $ 455.41 $ 0 . do 92 sit 3106 03:98 ( 065 ) 2 . am …"
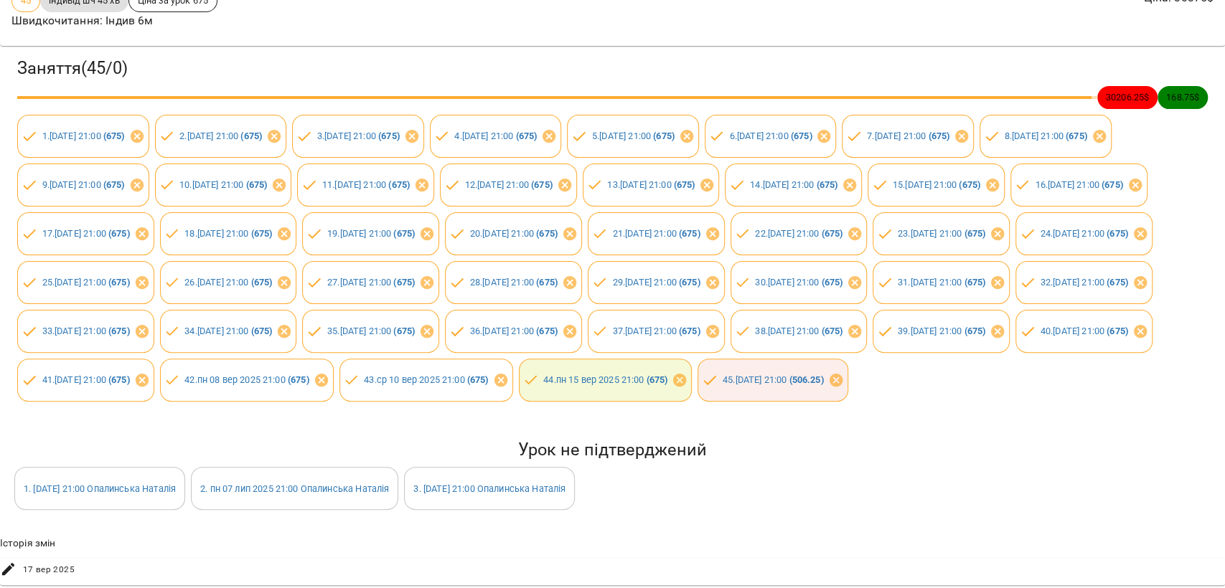
click at [633, 411] on div "Заняття ( 45 / 0 ) 30206.25 $ 168.75 $ 1 . [DATE] 21:00 ( 675 ) 2 . [DATE] 21:0…" at bounding box center [612, 313] width 1236 height 547
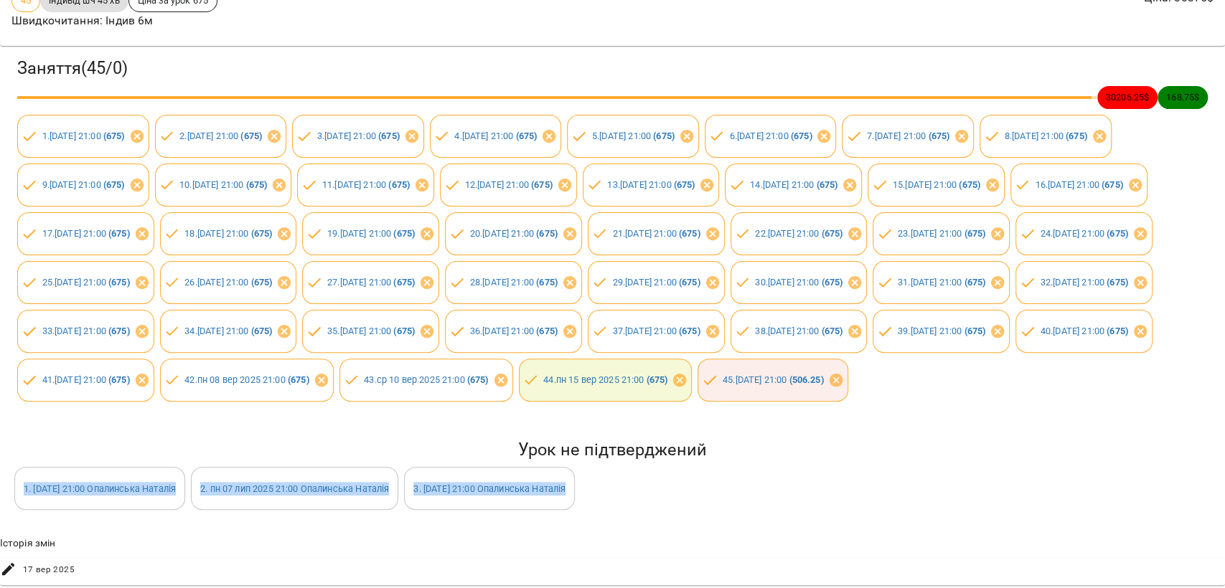
drag, startPoint x: 12, startPoint y: 470, endPoint x: 666, endPoint y: 480, distance: 653.7
click at [669, 480] on div "Урок не підтверджений 1 . [DATE] 21:00 [PERSON_NAME][GEOGRAPHIC_DATA] 2 . [DATE…" at bounding box center [612, 474] width 1202 height 77
copy div "1 . [DATE] 21:00 [PERSON_NAME] 2 . [DATE] 21:00 [PERSON_NAME][GEOGRAPHIC_DATA] …"
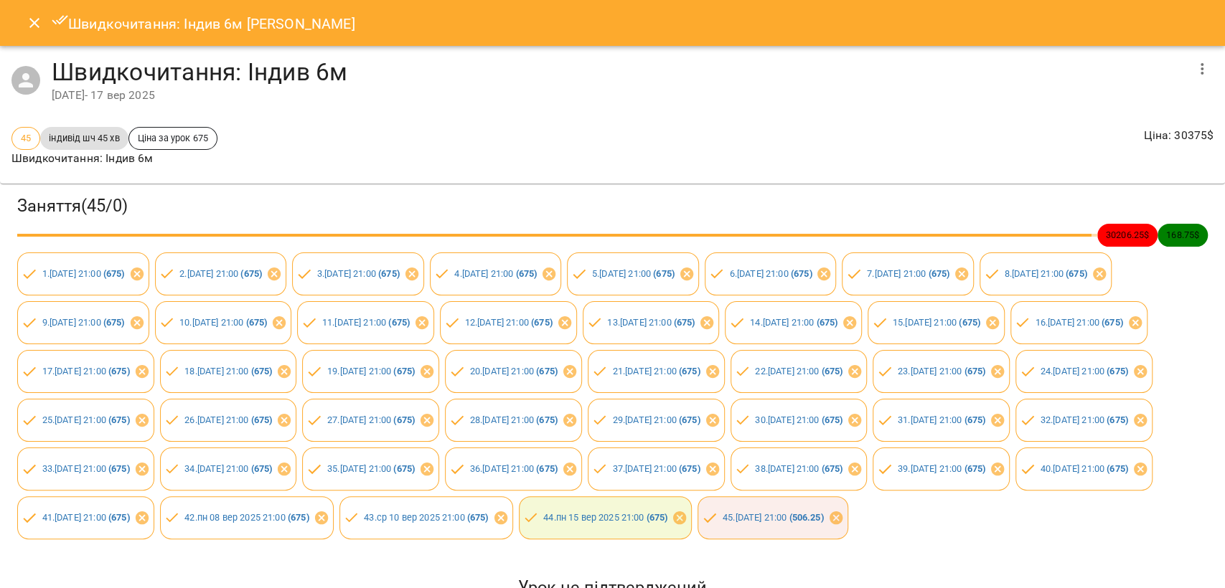
click at [46, 20] on button "Close" at bounding box center [34, 23] width 34 height 34
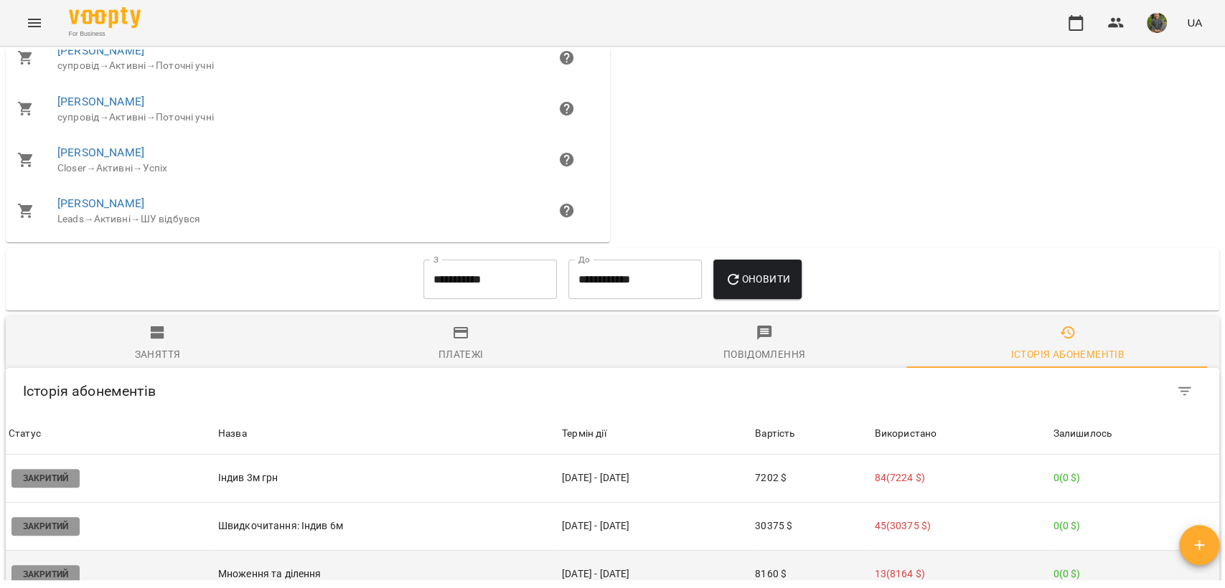
scroll to position [1197, 0]
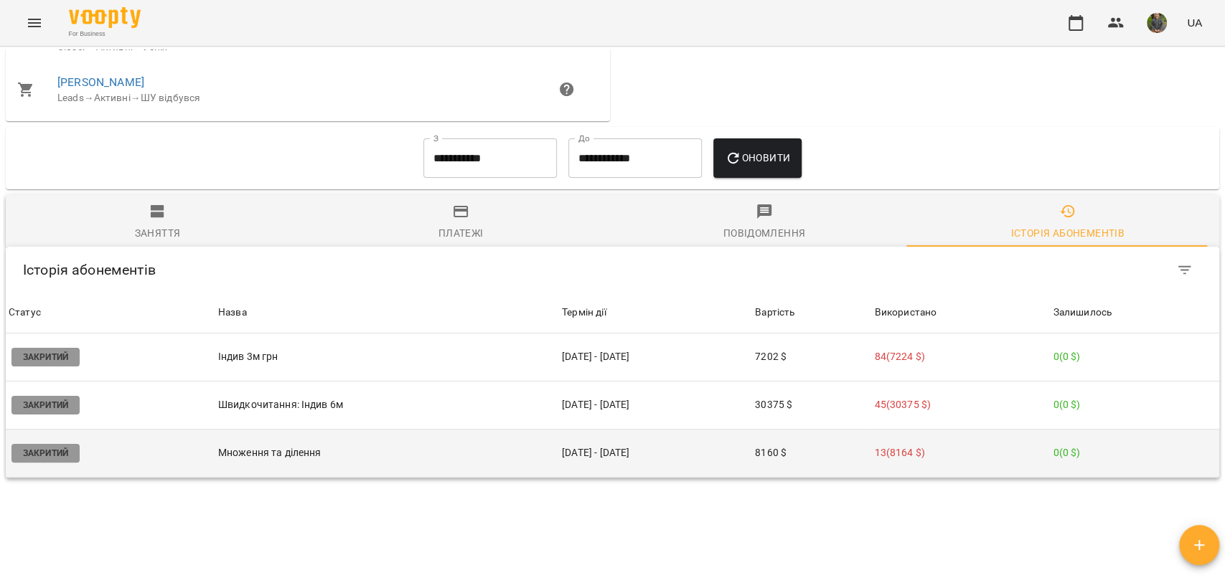
click at [243, 446] on p "Множення та ділення" at bounding box center [387, 453] width 338 height 15
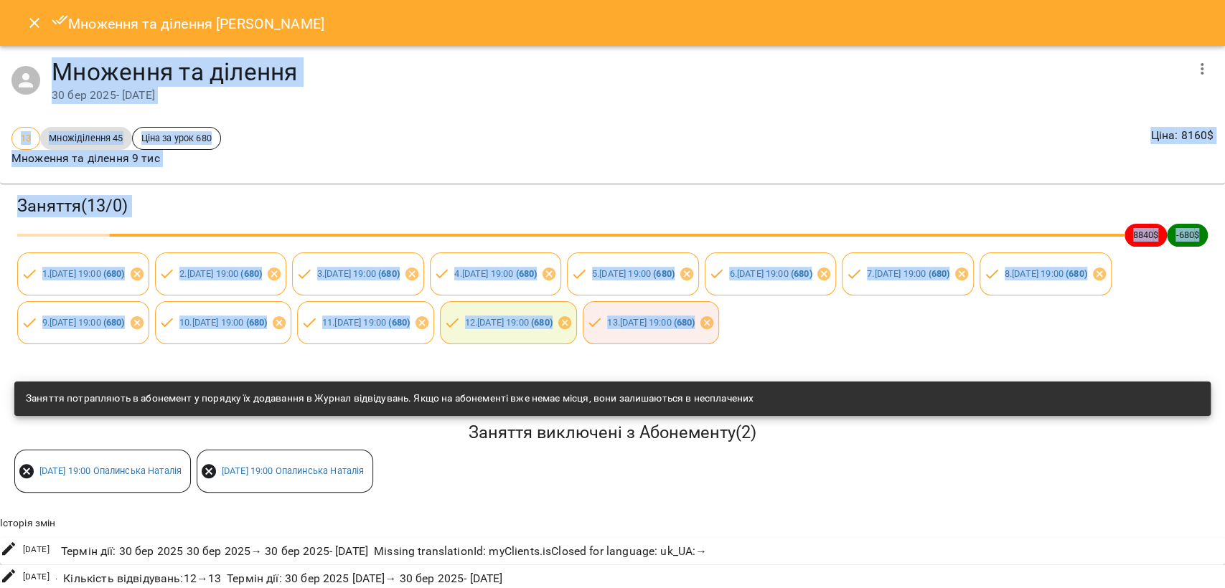
drag, startPoint x: 42, startPoint y: 62, endPoint x: 186, endPoint y: 380, distance: 348.4
click at [186, 380] on div "Множення та ділення [DATE] - [DATE] 13 Множіділення 45 Ціна за урок 680 Множенн…" at bounding box center [612, 318] width 1225 height 544
copy div "Множення та ділення [DATE] - [DATE] 13 Множіділення 45 Ціна за урок 680 Множенн…"
